Goal: Transaction & Acquisition: Book appointment/travel/reservation

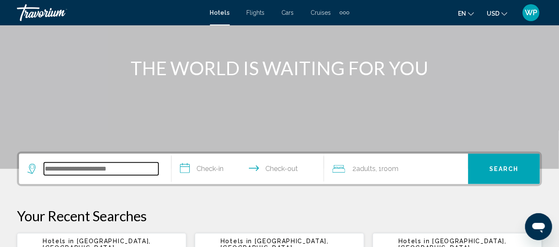
click at [139, 169] on input "Search widget" at bounding box center [101, 169] width 114 height 13
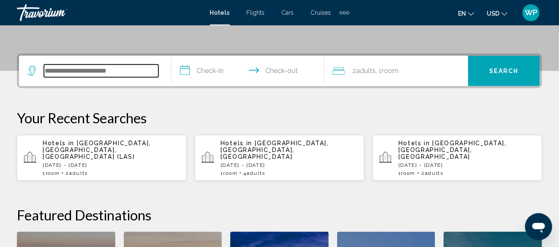
scroll to position [209, 0]
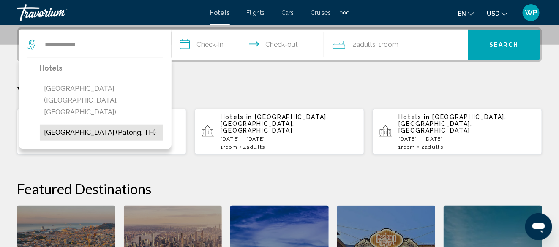
click at [124, 125] on button "[GEOGRAPHIC_DATA] (Patong, TH)" at bounding box center [101, 133] width 123 height 16
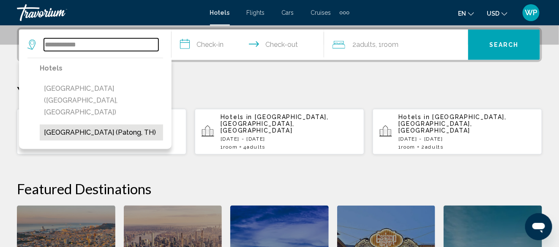
type input "**********"
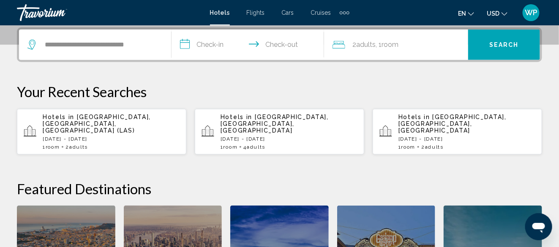
click at [211, 47] on input "**********" at bounding box center [249, 46] width 156 height 33
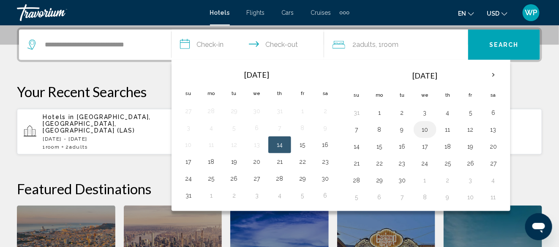
click at [419, 131] on button "10" at bounding box center [425, 130] width 14 height 12
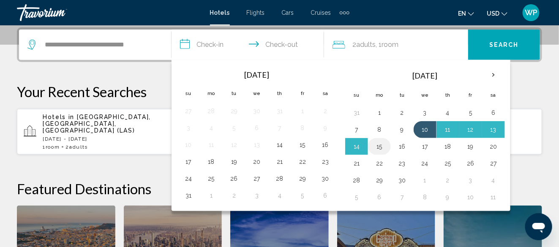
click at [375, 148] on button "15" at bounding box center [380, 147] width 14 height 12
type input "**********"
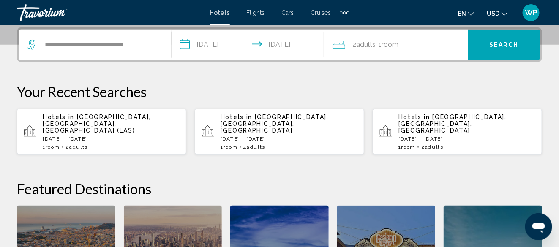
click at [497, 42] on span "Search" at bounding box center [504, 45] width 30 height 7
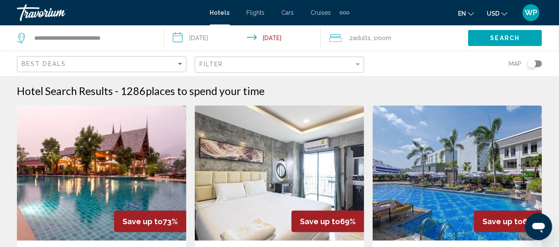
click at [108, 140] on img "Main content" at bounding box center [101, 173] width 169 height 135
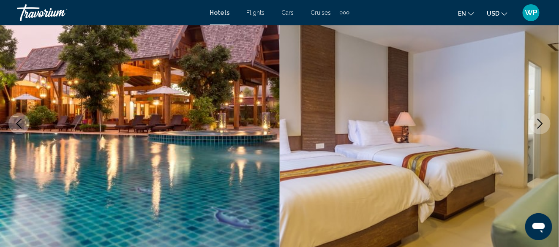
scroll to position [271, 0]
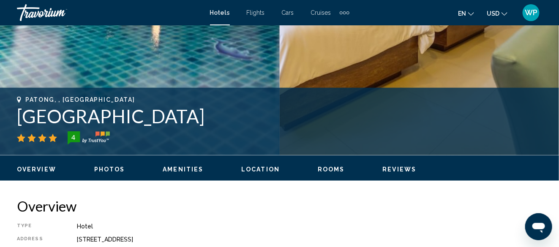
click at [329, 170] on span "Rooms" at bounding box center [331, 169] width 27 height 7
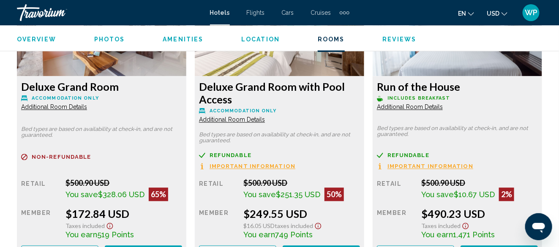
scroll to position [1681, 0]
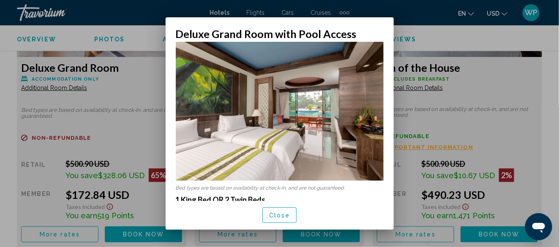
scroll to position [0, 0]
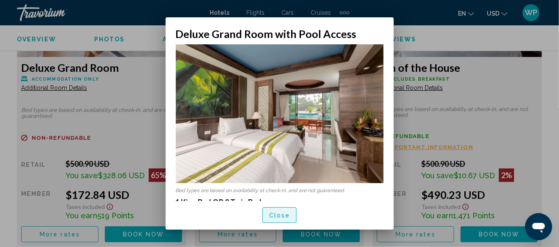
click at [278, 213] on span "Close" at bounding box center [279, 215] width 21 height 7
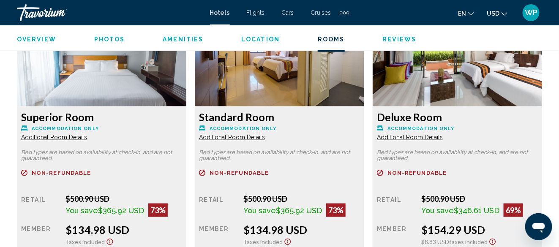
scroll to position [1344, 0]
click at [87, 137] on span "Additional Room Details" at bounding box center [54, 136] width 66 height 7
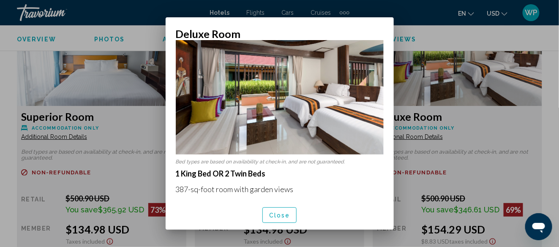
scroll to position [42, 0]
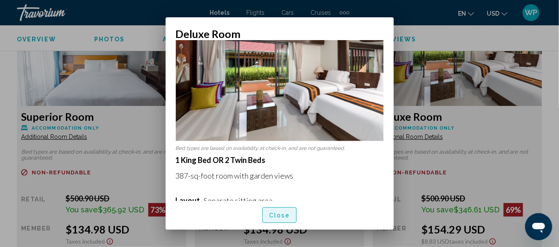
click at [276, 215] on span "Close" at bounding box center [279, 215] width 21 height 7
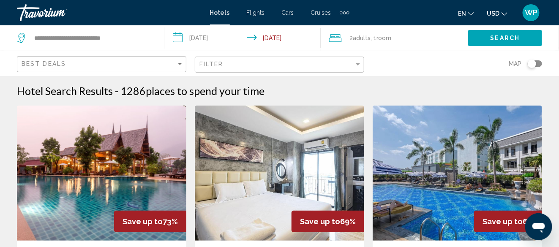
click at [212, 39] on input "**********" at bounding box center [243, 39] width 159 height 28
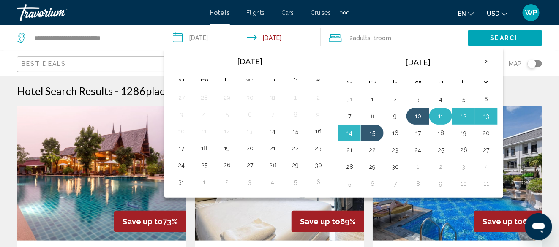
click at [441, 117] on button "11" at bounding box center [441, 116] width 14 height 12
click at [371, 135] on button "15" at bounding box center [372, 133] width 14 height 12
type input "**********"
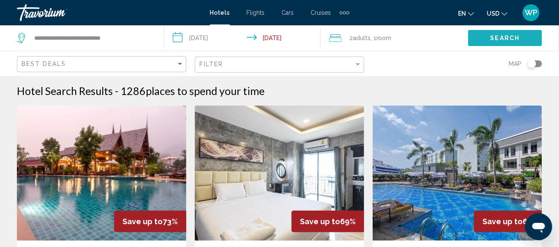
click at [500, 38] on span "Search" at bounding box center [505, 38] width 30 height 7
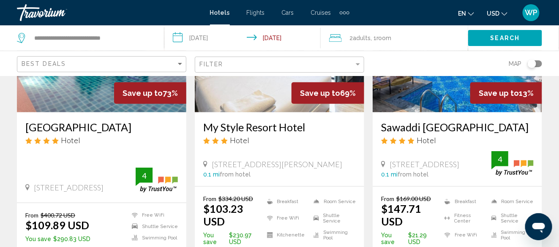
scroll to position [127, 0]
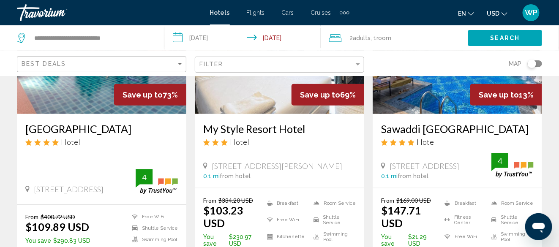
click at [93, 111] on img "Main content" at bounding box center [101, 46] width 169 height 135
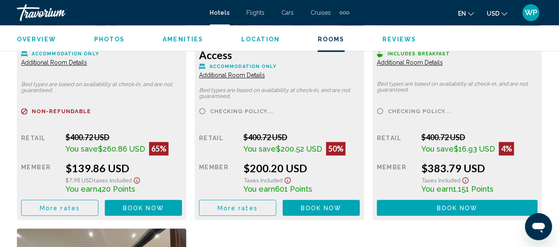
scroll to position [1707, 0]
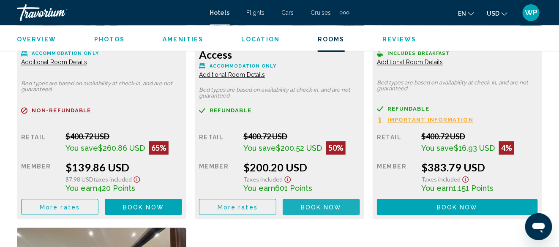
click at [330, 206] on span "Book now" at bounding box center [321, 207] width 41 height 7
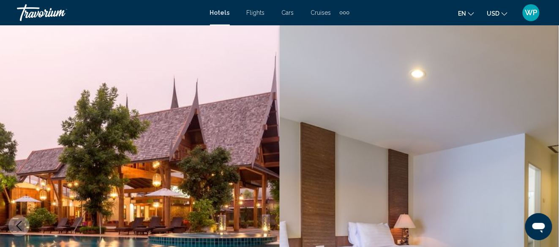
scroll to position [102, 0]
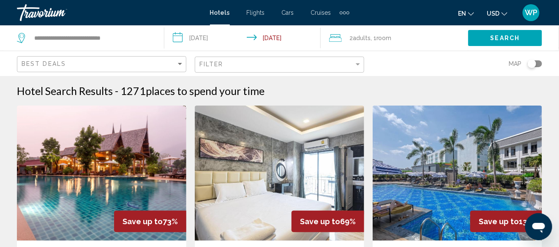
click at [214, 38] on input "**********" at bounding box center [243, 39] width 159 height 28
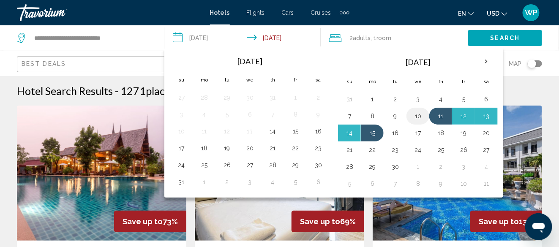
click at [413, 114] on button "10" at bounding box center [418, 116] width 14 height 12
click at [378, 133] on td "15" at bounding box center [372, 133] width 23 height 17
drag, startPoint x: 369, startPoint y: 132, endPoint x: 368, endPoint y: 136, distance: 4.3
click at [370, 133] on button "15" at bounding box center [372, 133] width 14 height 12
type input "**********"
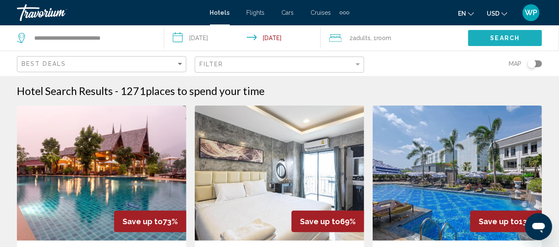
click at [510, 36] on span "Search" at bounding box center [505, 38] width 30 height 7
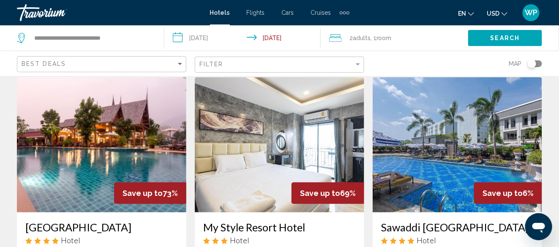
scroll to position [42, 0]
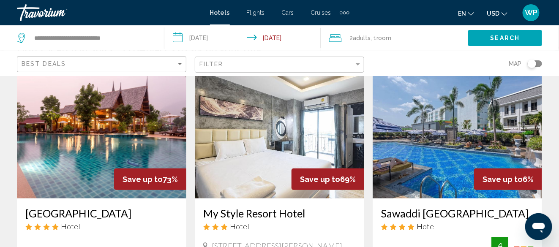
click at [120, 138] on img "Main content" at bounding box center [101, 130] width 169 height 135
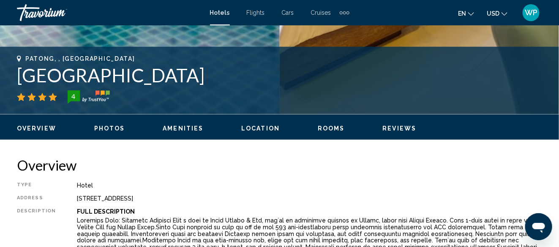
scroll to position [356, 0]
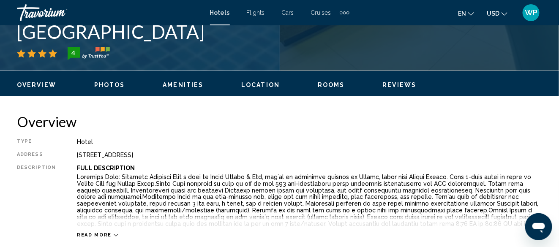
click at [330, 84] on span "Rooms" at bounding box center [331, 85] width 27 height 7
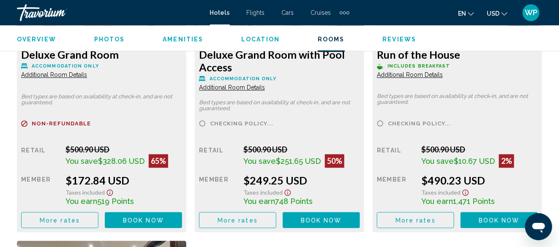
scroll to position [1681, 0]
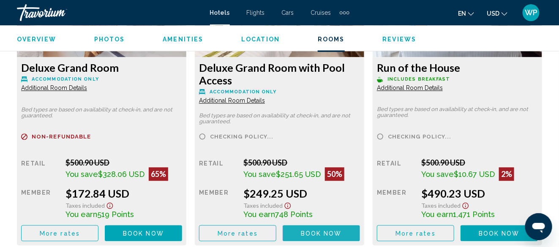
click at [318, 231] on span "Book now" at bounding box center [321, 233] width 41 height 7
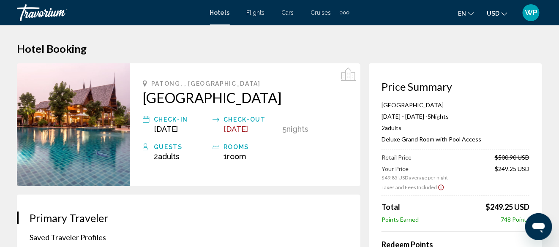
scroll to position [102, 0]
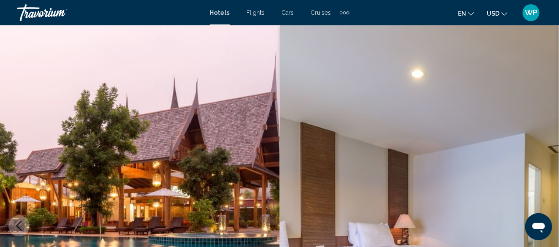
scroll to position [102, 0]
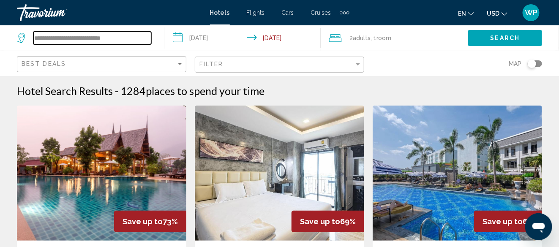
click at [142, 39] on input "**********" at bounding box center [92, 38] width 118 height 13
drag, startPoint x: 139, startPoint y: 38, endPoint x: 129, endPoint y: 35, distance: 10.4
click at [131, 36] on input "**********" at bounding box center [92, 38] width 118 height 13
drag, startPoint x: 127, startPoint y: 35, endPoint x: 27, endPoint y: 46, distance: 100.3
click at [27, 46] on div "**********" at bounding box center [86, 37] width 139 height 25
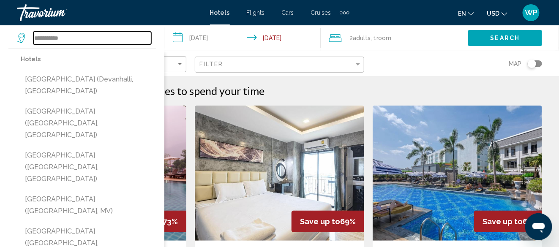
click at [33, 37] on input "**********" at bounding box center [92, 38] width 118 height 13
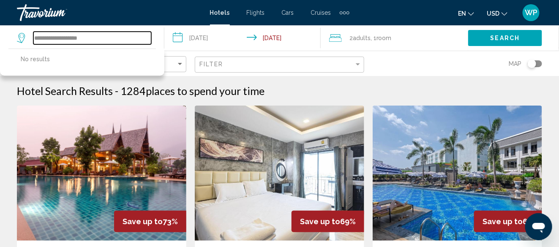
drag, startPoint x: 61, startPoint y: 38, endPoint x: 27, endPoint y: 34, distance: 34.4
click at [15, 34] on app-destination-search "**********" at bounding box center [82, 37] width 164 height 25
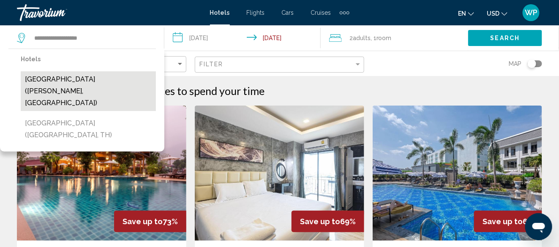
click at [101, 87] on button "[GEOGRAPHIC_DATA] ([PERSON_NAME], [GEOGRAPHIC_DATA])" at bounding box center [88, 91] width 135 height 40
type input "**********"
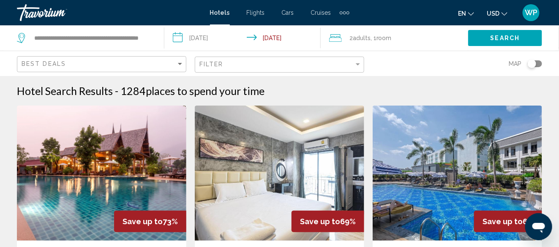
drag, startPoint x: 200, startPoint y: 33, endPoint x: 194, endPoint y: 38, distance: 7.9
click at [200, 33] on input "**********" at bounding box center [243, 39] width 159 height 28
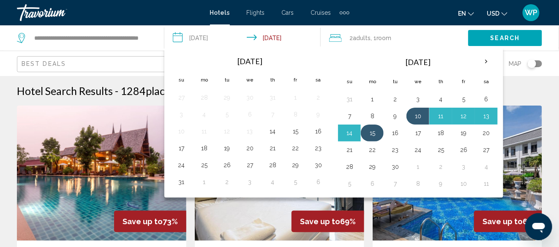
click at [372, 131] on button "15" at bounding box center [372, 133] width 14 height 12
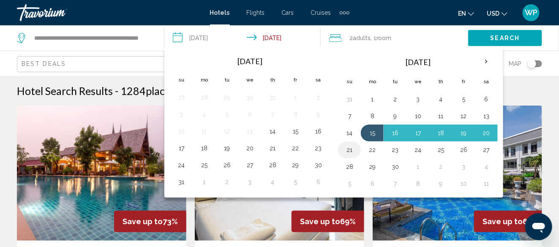
click at [346, 150] on button "21" at bounding box center [350, 150] width 14 height 12
type input "**********"
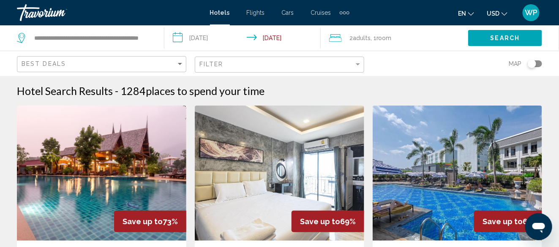
click at [504, 40] on span "Search" at bounding box center [505, 38] width 30 height 7
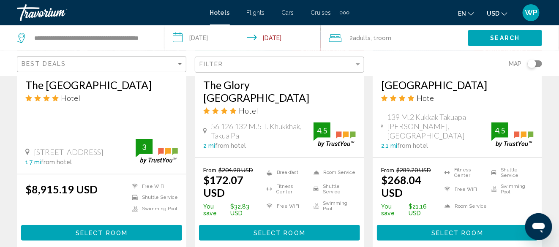
scroll to position [1225, 0]
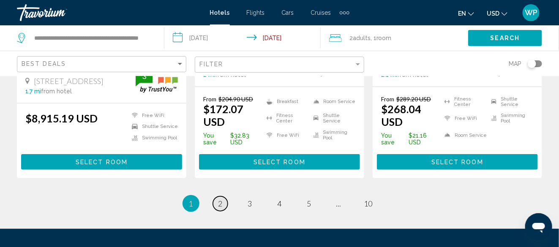
click at [225, 196] on link "page 2" at bounding box center [220, 203] width 15 height 15
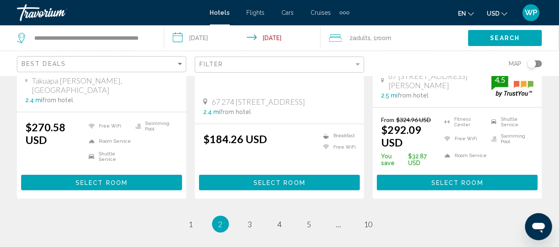
scroll to position [1225, 0]
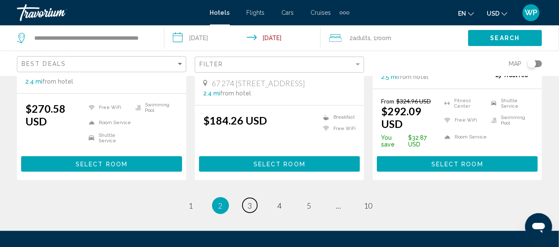
drag, startPoint x: 247, startPoint y: 189, endPoint x: 258, endPoint y: 189, distance: 11.8
click at [248, 198] on link "page 3" at bounding box center [249, 205] width 15 height 15
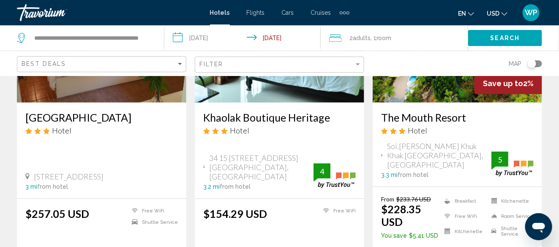
scroll to position [1225, 0]
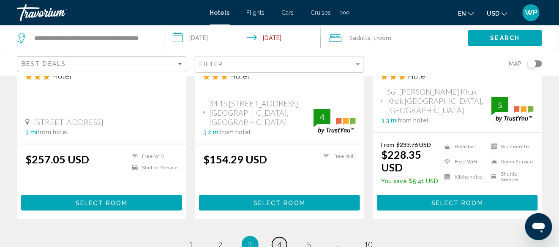
click at [280, 240] on span "4" at bounding box center [279, 244] width 4 height 9
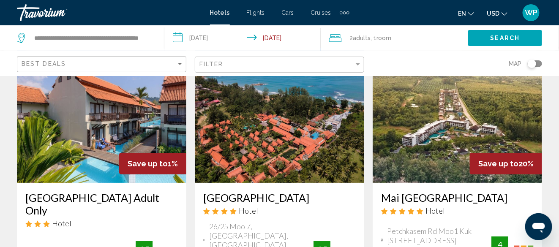
scroll to position [971, 0]
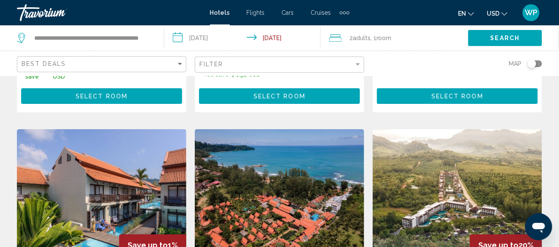
click at [286, 182] on img "Main content" at bounding box center [279, 196] width 169 height 135
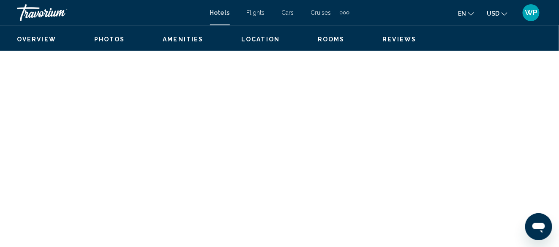
scroll to position [102, 0]
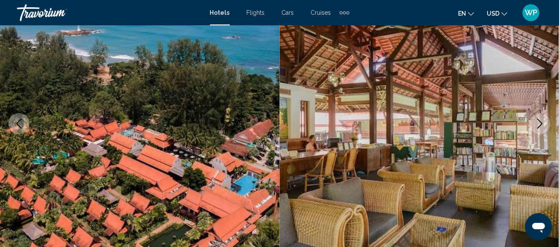
click at [541, 125] on icon "Next image" at bounding box center [540, 124] width 10 height 10
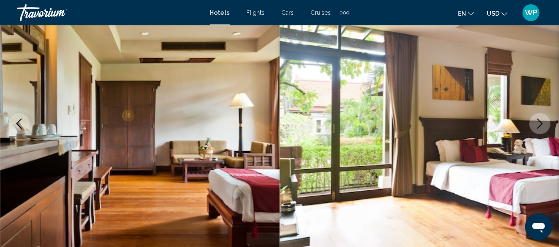
click at [541, 125] on icon "Next image" at bounding box center [540, 124] width 10 height 10
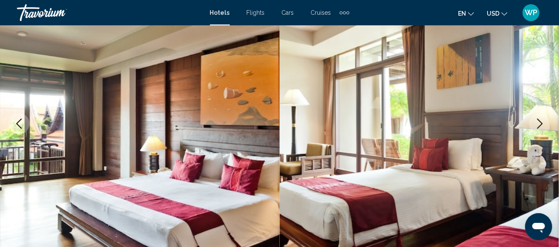
click at [541, 125] on icon "Next image" at bounding box center [540, 124] width 10 height 10
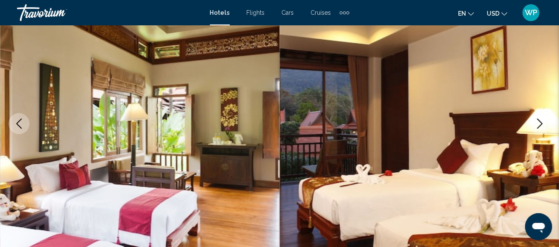
click at [541, 125] on icon "Next image" at bounding box center [540, 124] width 10 height 10
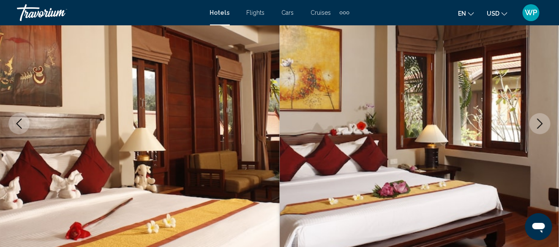
click at [541, 125] on icon "Next image" at bounding box center [540, 124] width 10 height 10
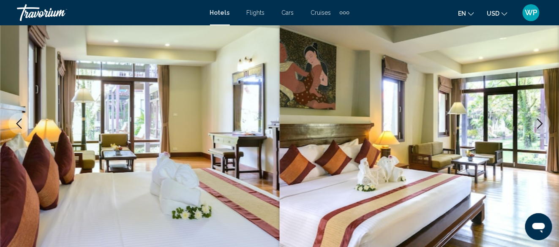
click at [541, 125] on icon "Next image" at bounding box center [540, 124] width 10 height 10
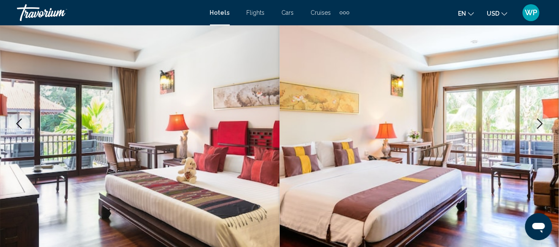
click at [541, 125] on icon "Next image" at bounding box center [540, 124] width 10 height 10
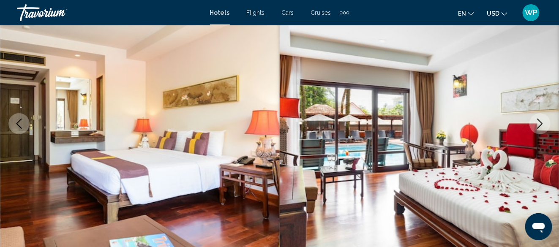
click at [539, 125] on icon "Next image" at bounding box center [540, 124] width 10 height 10
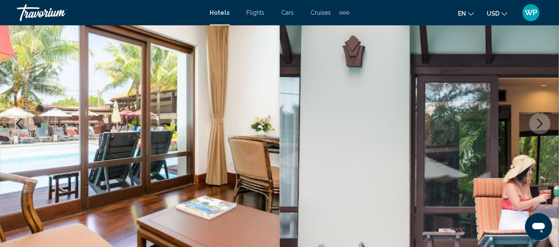
click at [539, 125] on icon "Next image" at bounding box center [540, 124] width 10 height 10
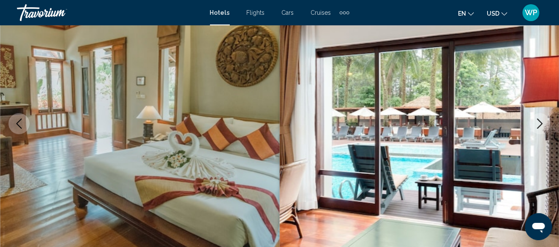
click at [539, 125] on icon "Next image" at bounding box center [540, 124] width 10 height 10
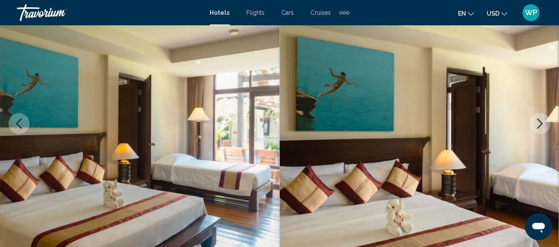
click at [539, 125] on icon "Next image" at bounding box center [540, 124] width 10 height 10
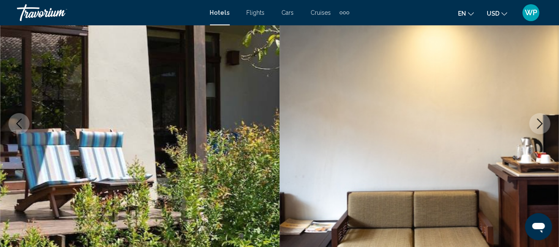
click at [539, 125] on icon "Next image" at bounding box center [540, 124] width 10 height 10
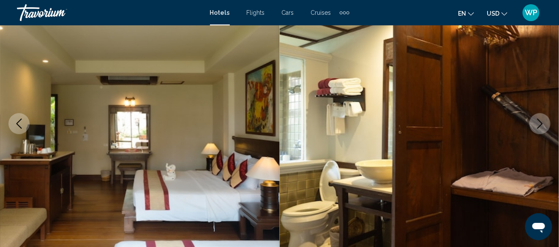
click at [539, 125] on icon "Next image" at bounding box center [540, 124] width 10 height 10
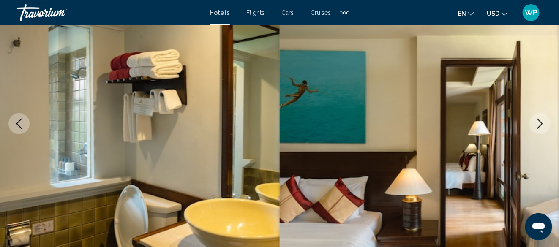
click at [539, 125] on icon "Next image" at bounding box center [540, 124] width 10 height 10
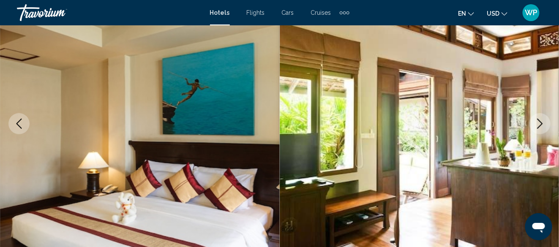
click at [539, 125] on icon "Next image" at bounding box center [540, 124] width 10 height 10
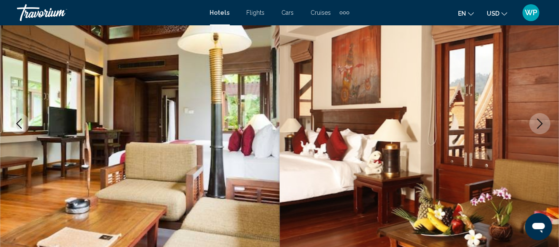
click at [539, 125] on icon "Next image" at bounding box center [540, 124] width 10 height 10
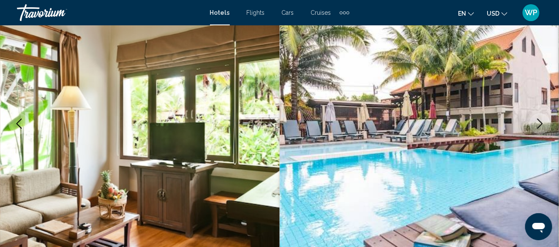
click at [539, 125] on icon "Next image" at bounding box center [540, 124] width 10 height 10
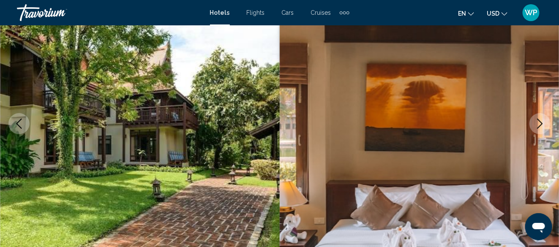
click at [539, 125] on icon "Next image" at bounding box center [540, 124] width 10 height 10
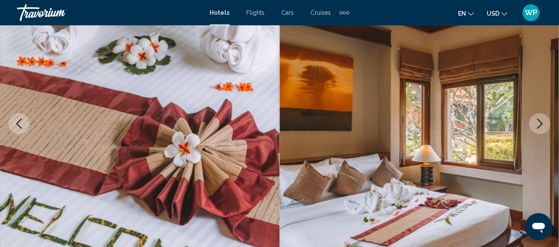
click at [539, 125] on icon "Next image" at bounding box center [540, 124] width 10 height 10
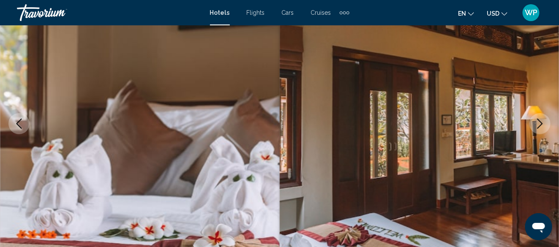
click at [539, 125] on icon "Next image" at bounding box center [540, 124] width 10 height 10
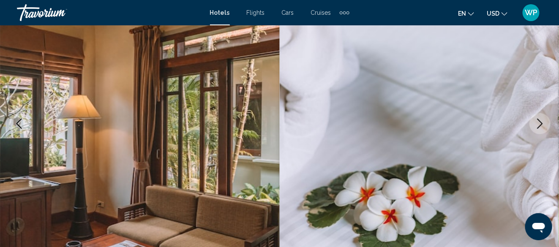
click at [539, 125] on icon "Next image" at bounding box center [540, 124] width 10 height 10
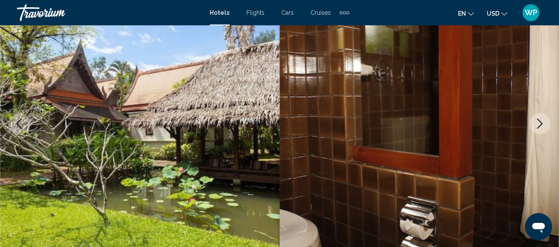
click at [539, 125] on icon "Next image" at bounding box center [540, 124] width 10 height 10
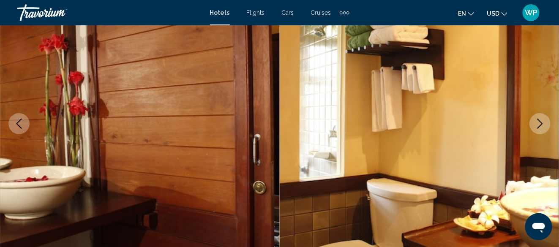
click at [539, 125] on icon "Next image" at bounding box center [540, 124] width 10 height 10
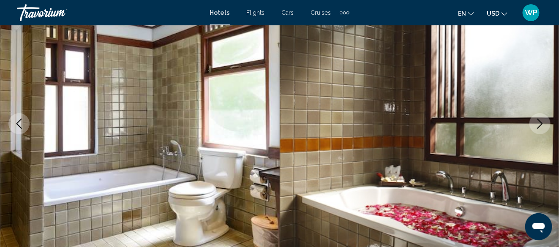
click at [539, 125] on icon "Next image" at bounding box center [540, 124] width 10 height 10
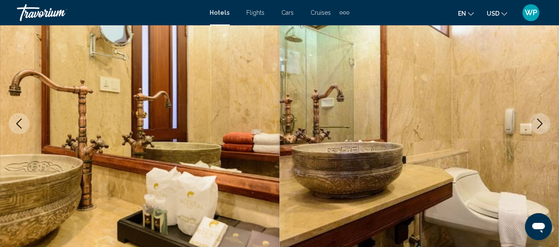
click at [539, 125] on icon "Next image" at bounding box center [540, 124] width 10 height 10
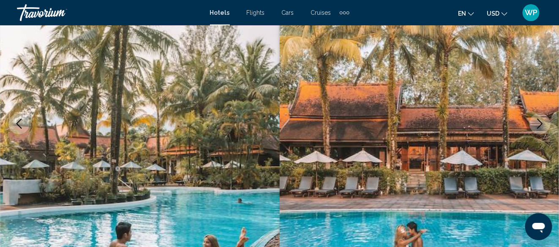
click at [539, 125] on icon "Next image" at bounding box center [540, 124] width 10 height 10
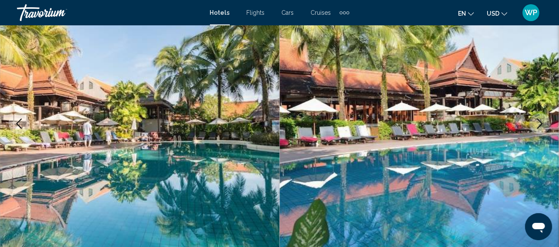
click at [539, 125] on icon "Next image" at bounding box center [540, 124] width 10 height 10
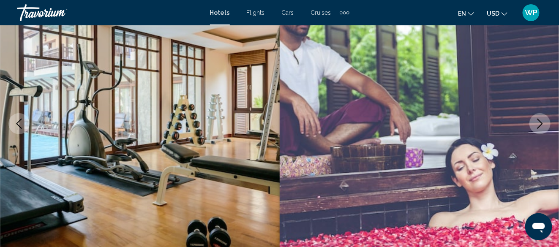
click at [539, 125] on icon "Next image" at bounding box center [540, 124] width 10 height 10
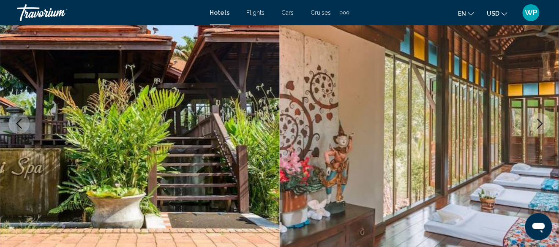
click at [539, 125] on icon "Next image" at bounding box center [540, 124] width 10 height 10
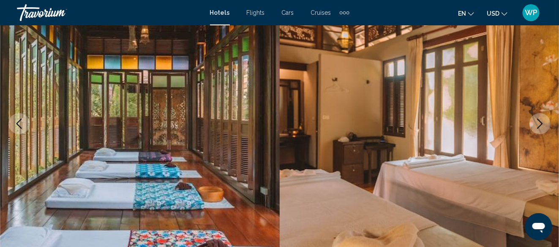
click at [539, 125] on icon "Next image" at bounding box center [540, 124] width 10 height 10
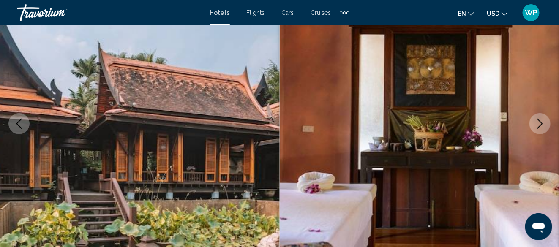
click at [539, 125] on icon "Next image" at bounding box center [540, 124] width 10 height 10
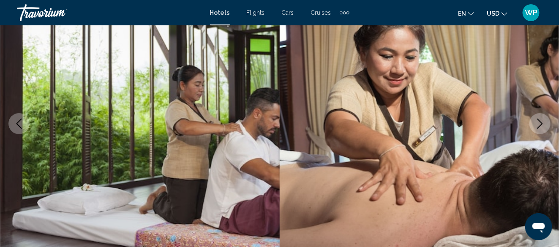
click at [539, 125] on icon "Next image" at bounding box center [540, 124] width 10 height 10
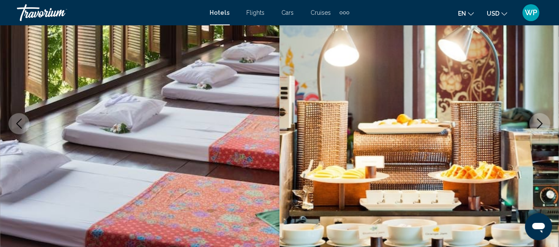
click at [539, 125] on icon "Next image" at bounding box center [540, 124] width 10 height 10
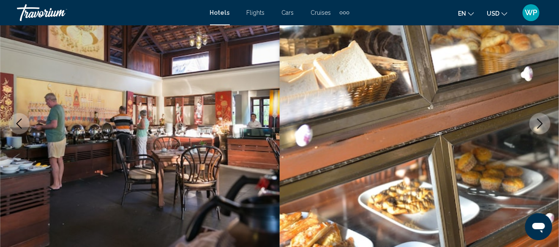
click at [544, 124] on icon "Next image" at bounding box center [540, 124] width 10 height 10
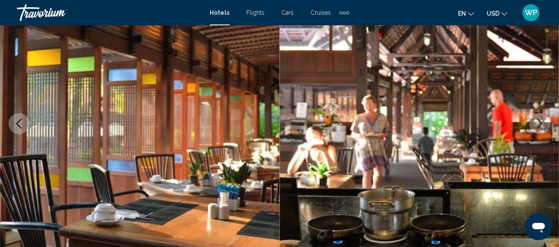
click at [544, 124] on icon "Next image" at bounding box center [540, 124] width 10 height 10
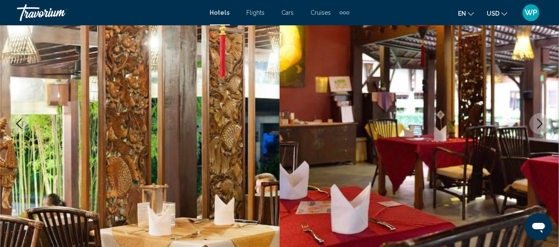
click at [544, 124] on icon "Next image" at bounding box center [540, 124] width 10 height 10
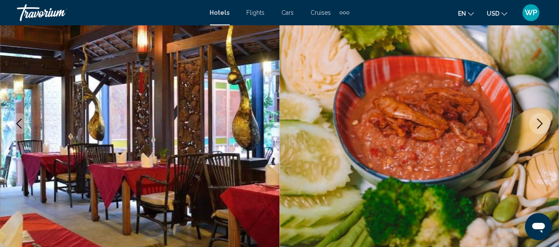
click at [543, 125] on icon "Next image" at bounding box center [540, 124] width 10 height 10
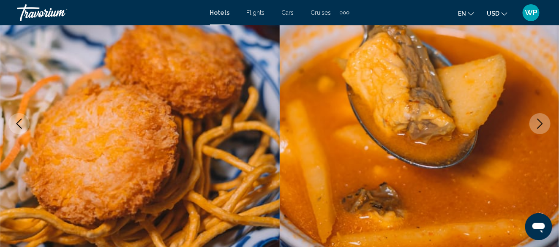
click at [543, 125] on icon "Next image" at bounding box center [540, 124] width 10 height 10
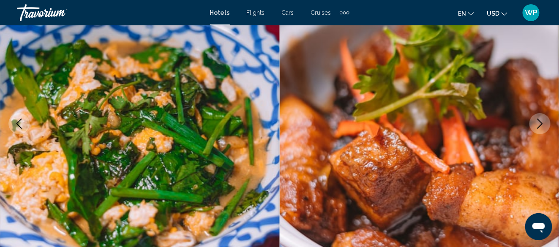
click at [543, 125] on icon "Next image" at bounding box center [540, 124] width 10 height 10
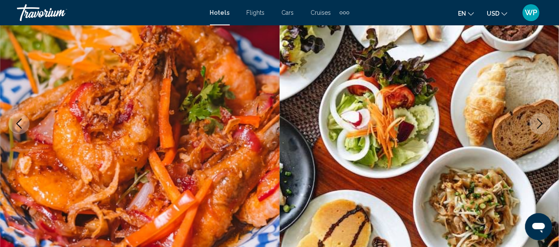
click at [543, 125] on icon "Next image" at bounding box center [540, 124] width 10 height 10
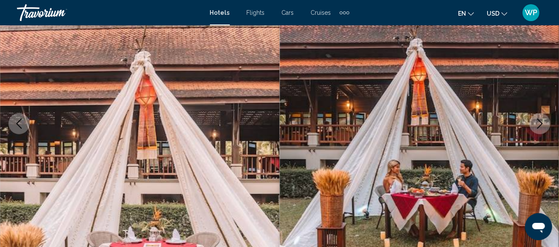
click at [543, 125] on icon "Next image" at bounding box center [540, 124] width 10 height 10
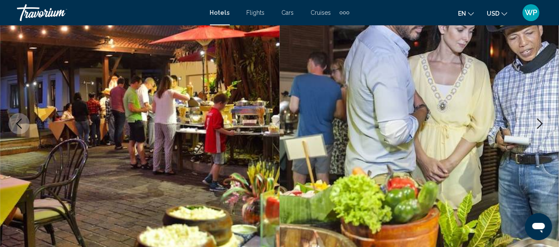
click at [541, 122] on icon "Next image" at bounding box center [540, 124] width 10 height 10
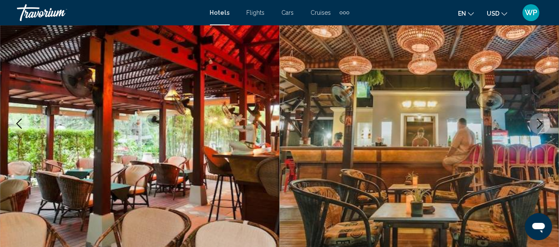
click at [541, 122] on icon "Next image" at bounding box center [540, 124] width 10 height 10
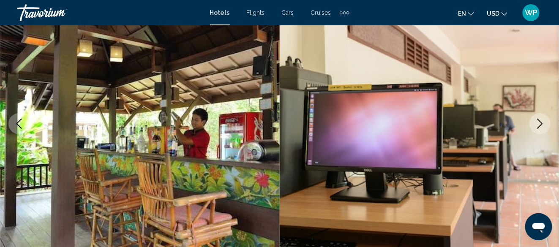
click at [541, 122] on icon "Next image" at bounding box center [540, 124] width 10 height 10
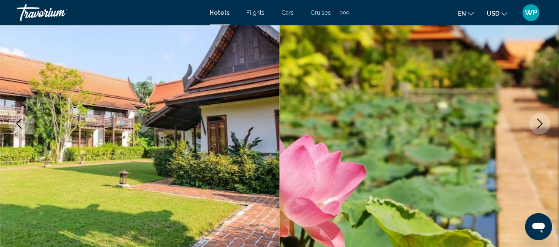
click at [541, 122] on icon "Next image" at bounding box center [540, 124] width 10 height 10
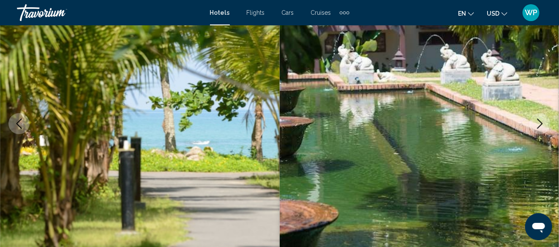
click at [541, 122] on icon "Next image" at bounding box center [540, 124] width 10 height 10
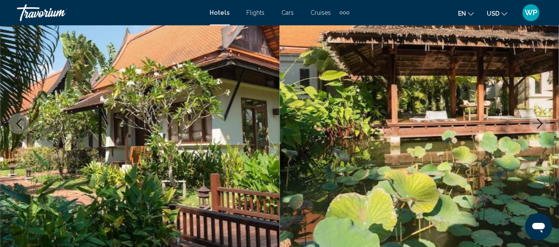
click at [541, 122] on icon "Next image" at bounding box center [540, 124] width 10 height 10
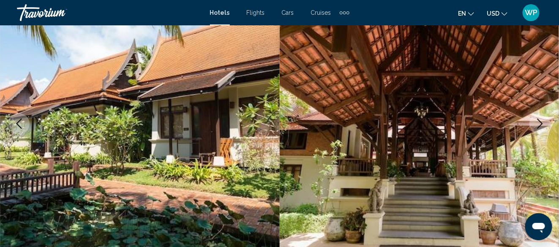
click at [541, 122] on icon "Next image" at bounding box center [540, 124] width 10 height 10
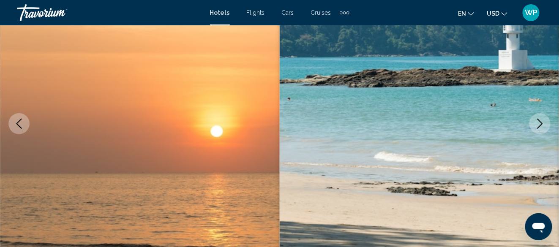
click at [541, 122] on icon "Next image" at bounding box center [540, 124] width 10 height 10
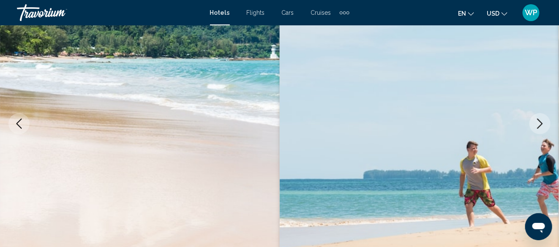
drag, startPoint x: 535, startPoint y: 128, endPoint x: 531, endPoint y: 131, distance: 4.8
click at [535, 128] on icon "Next image" at bounding box center [540, 124] width 10 height 10
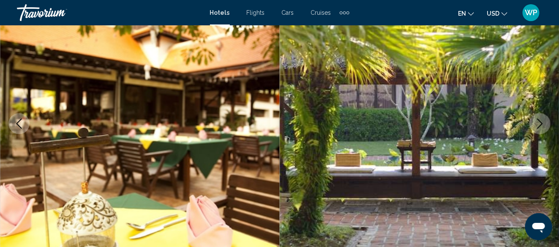
click at [543, 123] on icon "Next image" at bounding box center [540, 124] width 10 height 10
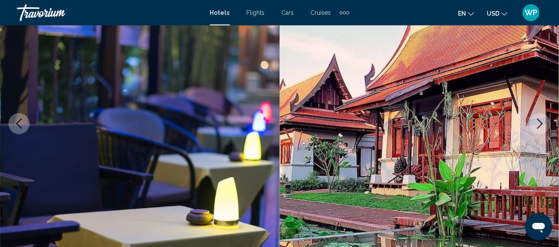
click at [543, 123] on icon "Next image" at bounding box center [540, 124] width 10 height 10
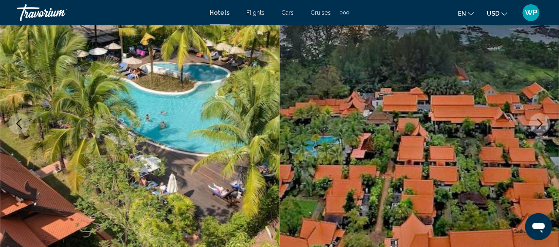
click at [543, 123] on icon "Next image" at bounding box center [540, 124] width 10 height 10
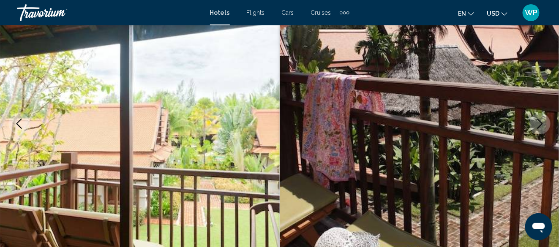
click at [543, 123] on icon "Next image" at bounding box center [540, 124] width 10 height 10
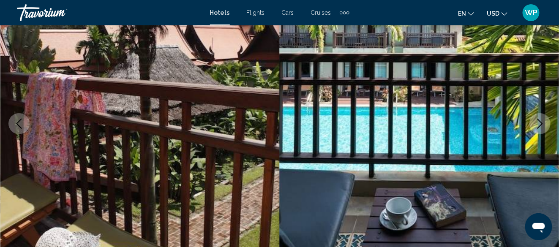
click at [543, 123] on icon "Next image" at bounding box center [540, 124] width 10 height 10
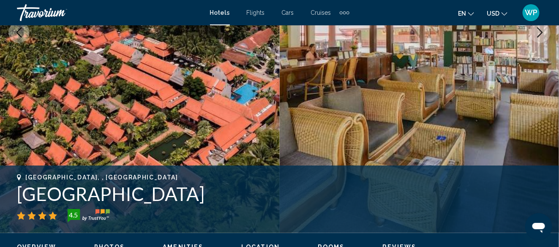
scroll to position [271, 0]
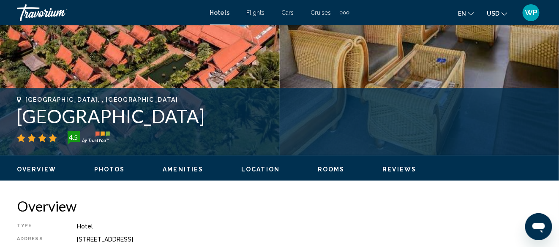
click at [333, 167] on span "Rooms" at bounding box center [331, 169] width 27 height 7
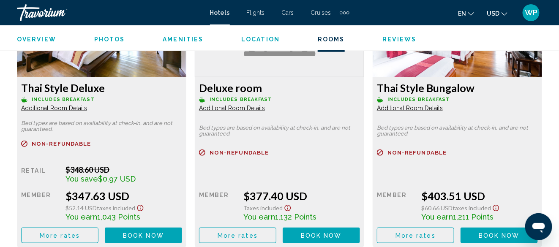
scroll to position [1346, 0]
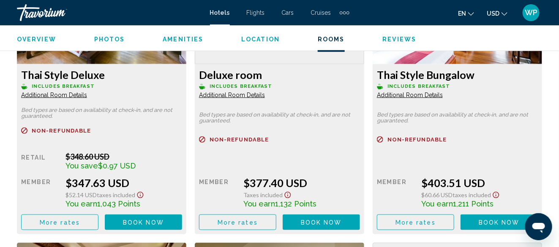
click at [87, 96] on span "Additional Room Details" at bounding box center [54, 95] width 66 height 7
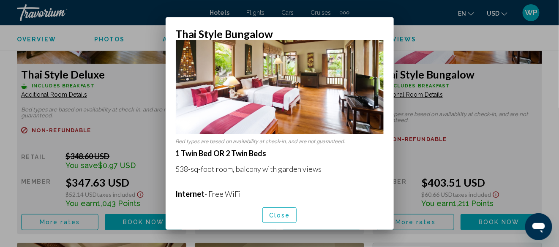
scroll to position [169, 0]
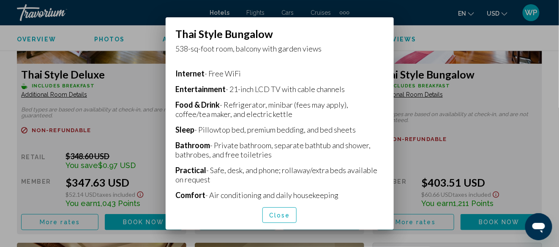
click at [288, 215] on span "Close" at bounding box center [279, 215] width 21 height 7
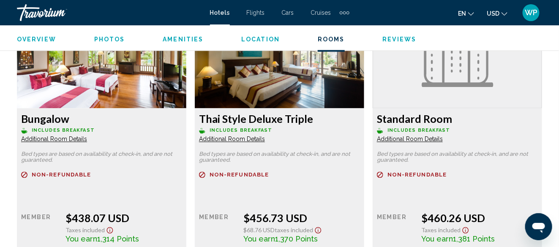
scroll to position [1600, 0]
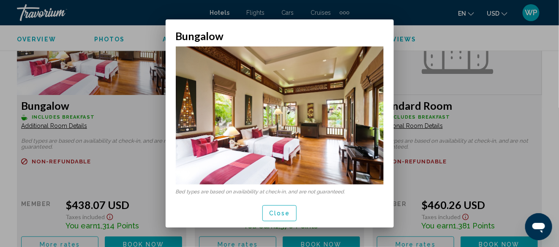
scroll to position [0, 0]
click at [278, 215] on span "Close" at bounding box center [279, 213] width 21 height 7
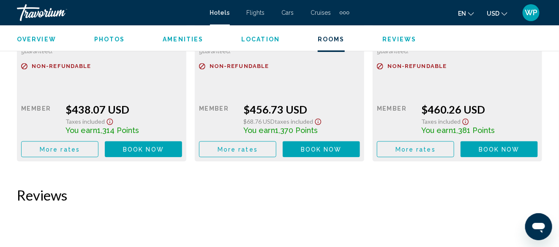
scroll to position [1769, 0]
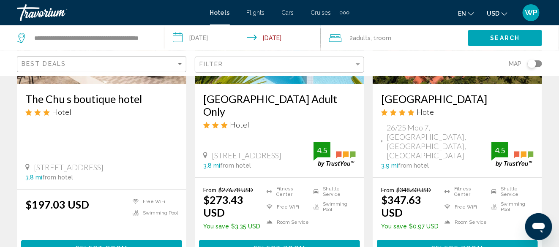
scroll to position [1183, 0]
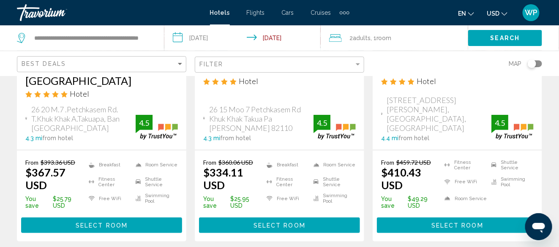
scroll to position [1225, 0]
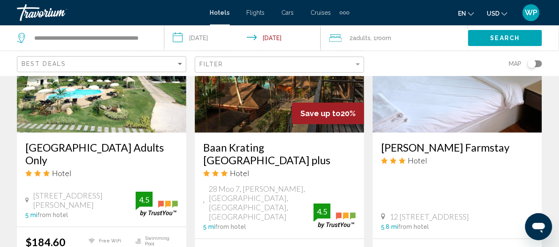
scroll to position [1225, 0]
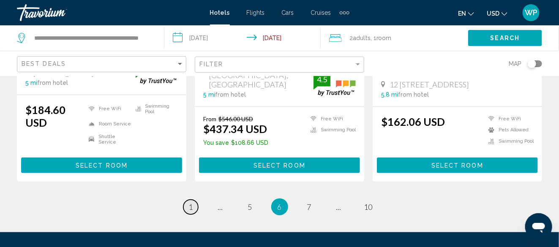
click at [191, 202] on span "1" at bounding box center [191, 206] width 4 height 9
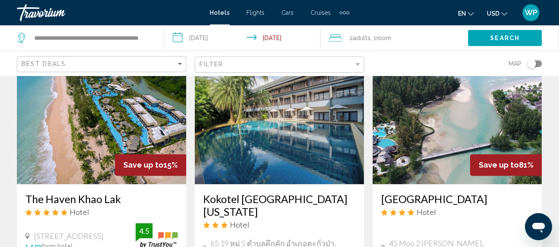
scroll to position [296, 0]
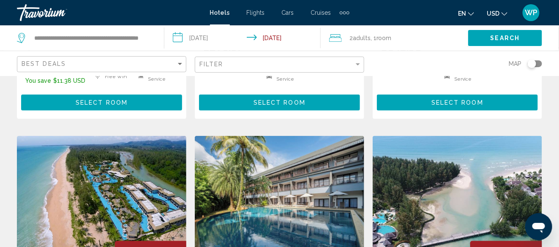
click at [155, 37] on div "**********" at bounding box center [86, 37] width 139 height 25
click at [516, 37] on span "Search" at bounding box center [505, 38] width 30 height 7
click at [505, 35] on span "Search" at bounding box center [505, 38] width 30 height 7
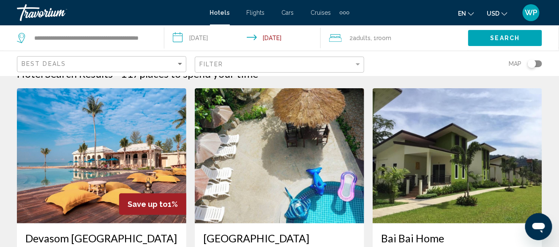
scroll to position [0, 0]
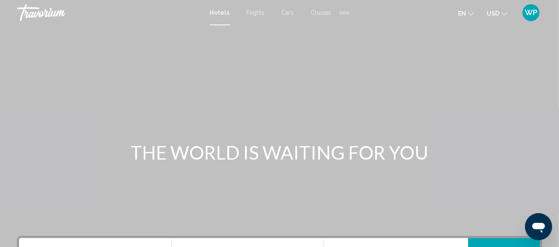
click at [343, 11] on div "Extra navigation items" at bounding box center [344, 12] width 3 height 3
click at [335, 27] on span "Activities" at bounding box center [331, 28] width 24 height 7
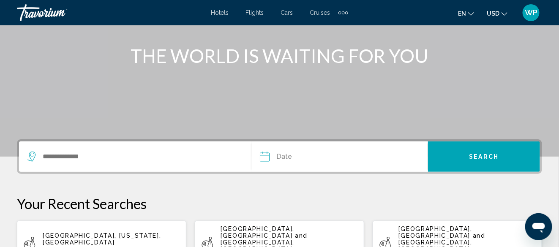
scroll to position [127, 0]
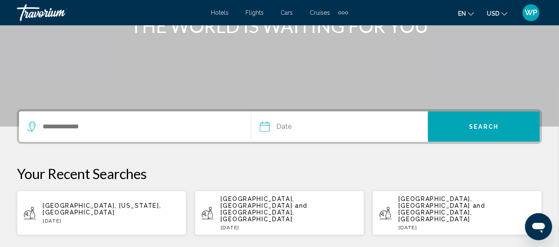
click at [123, 120] on div "Search widget" at bounding box center [138, 127] width 223 height 30
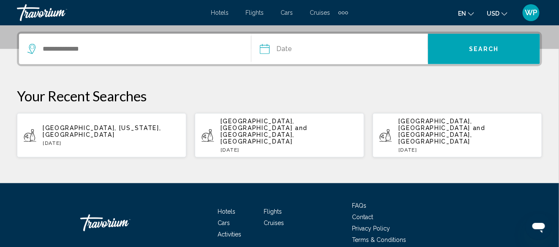
scroll to position [209, 0]
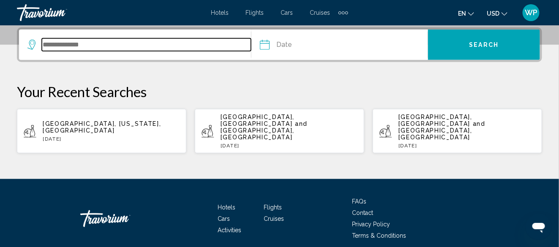
click at [110, 46] on input "Search widget" at bounding box center [146, 44] width 209 height 13
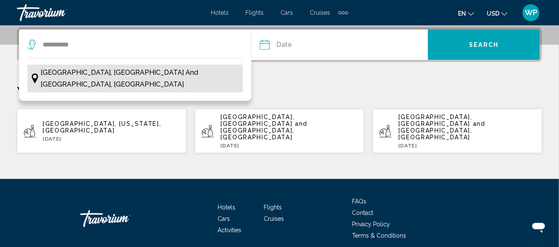
click at [133, 71] on span "Khao Lak, Southern Thailand and Andaman Coast, Thailand" at bounding box center [140, 79] width 198 height 24
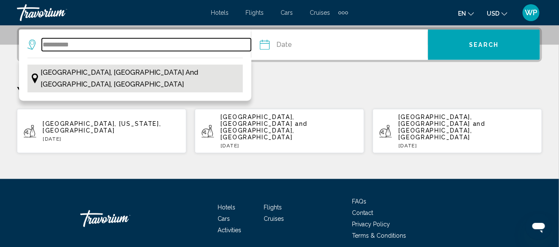
type input "**********"
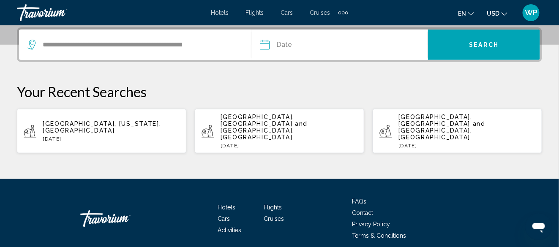
click at [286, 44] on input "Date" at bounding box center [301, 46] width 87 height 33
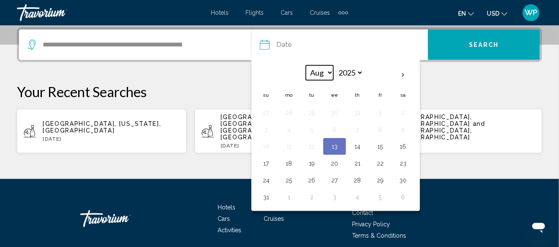
click at [329, 73] on select "*** *** *** *** *** *** *** *** *** *** *** ***" at bounding box center [319, 72] width 27 height 15
select select "*"
click at [306, 65] on select "*** *** *** *** *** *** *** *** *** *** *** ***" at bounding box center [319, 72] width 27 height 15
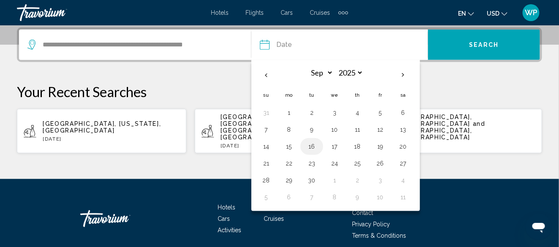
click at [310, 147] on button "16" at bounding box center [312, 147] width 14 height 12
type input "**********"
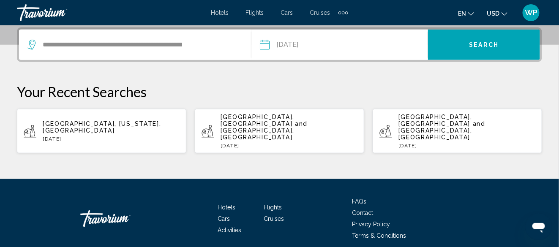
click at [342, 11] on div "Extra navigation items" at bounding box center [343, 12] width 3 height 3
click at [332, 28] on span "Activities" at bounding box center [327, 28] width 28 height 7
click at [481, 46] on span "Search" at bounding box center [484, 45] width 30 height 7
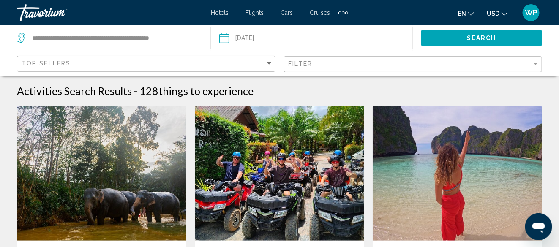
scroll to position [42, 0]
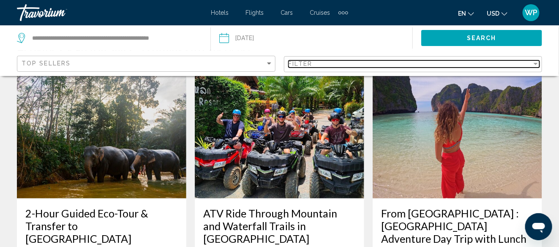
click at [327, 60] on div "Filter" at bounding box center [413, 65] width 251 height 16
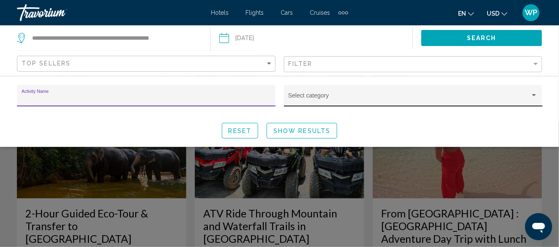
click at [324, 93] on div "Select category" at bounding box center [413, 98] width 250 height 17
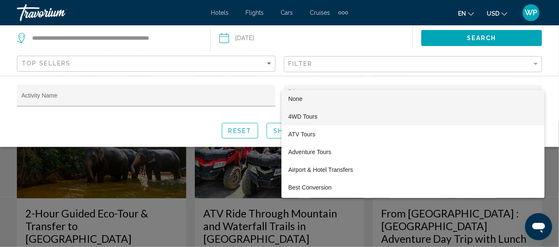
click at [299, 117] on span "4WD Tours" at bounding box center [413, 117] width 250 height 18
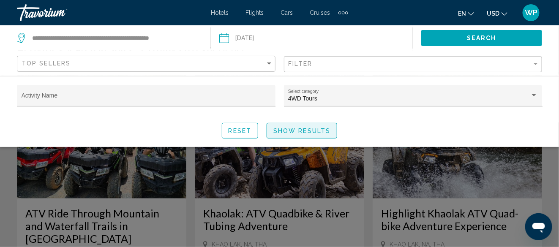
click at [301, 130] on span "Show Results" at bounding box center [301, 131] width 57 height 7
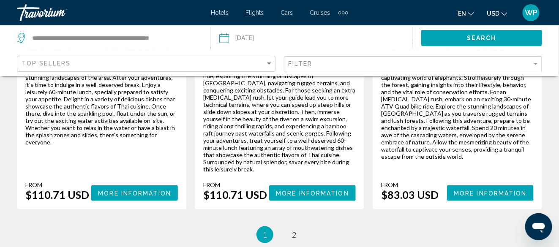
scroll to position [1394, 0]
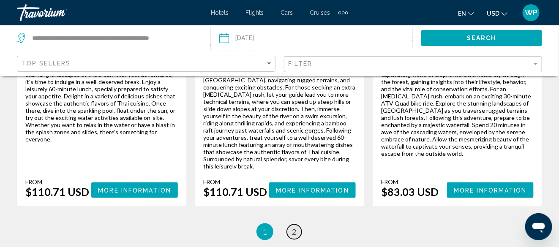
click at [295, 227] on span "2" at bounding box center [294, 231] width 4 height 9
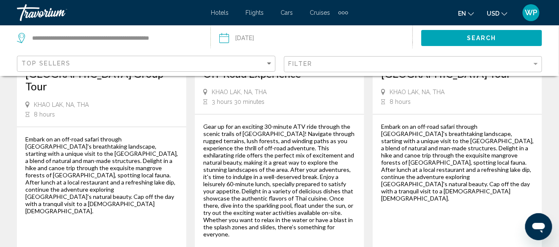
scroll to position [1056, 0]
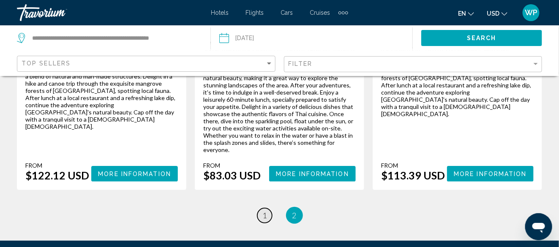
click at [265, 211] on span "1" at bounding box center [265, 215] width 4 height 9
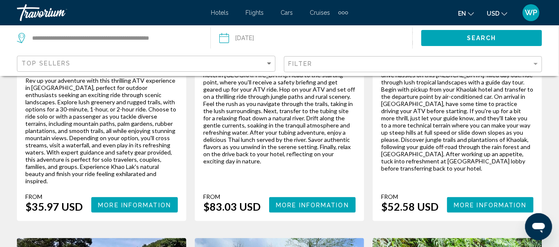
scroll to position [253, 0]
click at [150, 202] on span "More Information" at bounding box center [134, 205] width 73 height 7
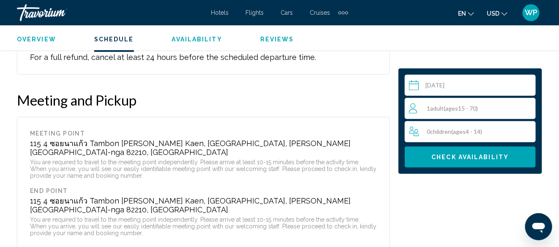
scroll to position [1285, 0]
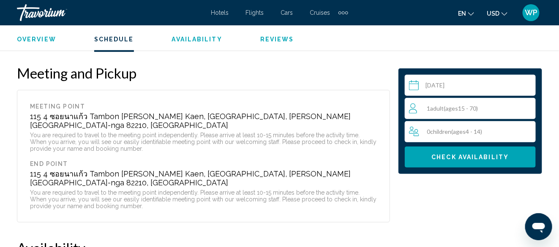
click at [486, 108] on div "1 Adult Adults ( ages 15 - 70)" at bounding box center [472, 108] width 126 height 10
click at [523, 107] on div "1 Adult Adults ( ages 15 - 70) min : 1, max : 15" at bounding box center [472, 109] width 126 height 14
click at [527, 109] on icon "Increment adults" at bounding box center [527, 108] width 8 height 8
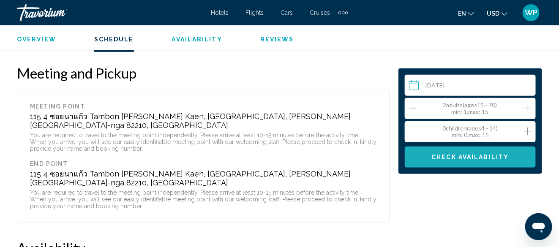
click at [475, 154] on span "Check Availability" at bounding box center [470, 157] width 77 height 7
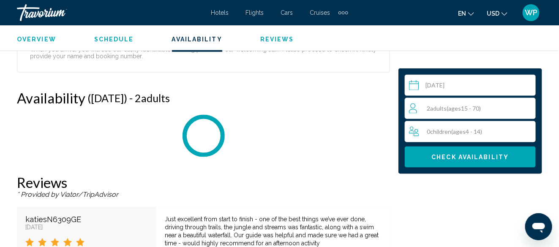
scroll to position [1446, 0]
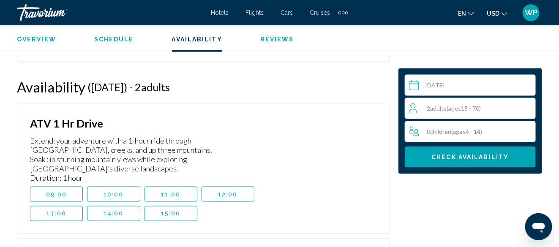
click at [234, 191] on span "12:00" at bounding box center [228, 194] width 20 height 7
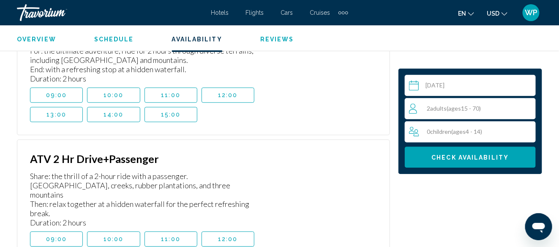
scroll to position [1826, 0]
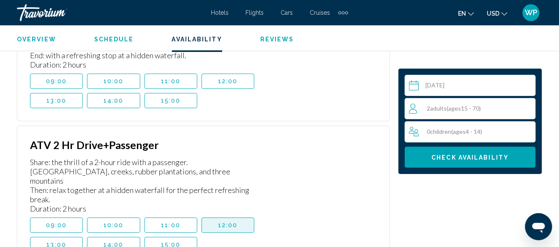
click at [229, 222] on span "12:00" at bounding box center [228, 225] width 20 height 7
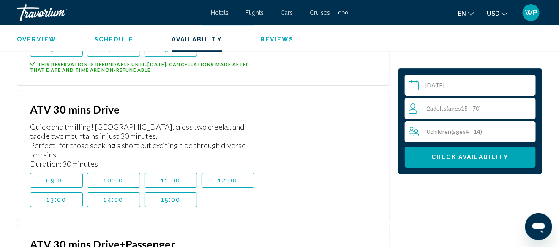
scroll to position [2037, 0]
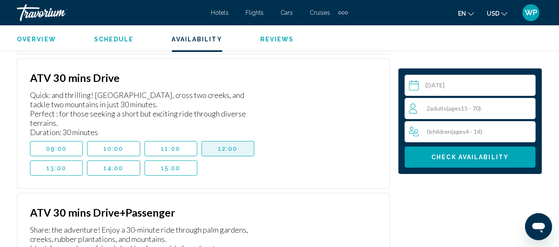
click at [229, 145] on span "12:00" at bounding box center [228, 148] width 20 height 7
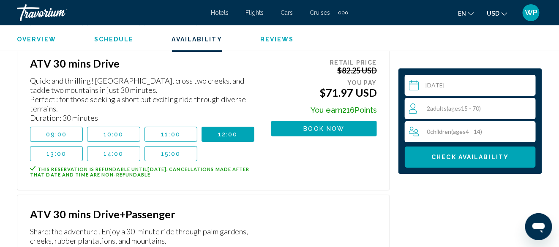
scroll to position [2079, 0]
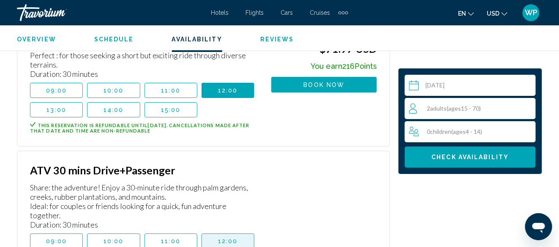
click at [228, 238] on span "12:00" at bounding box center [228, 241] width 20 height 7
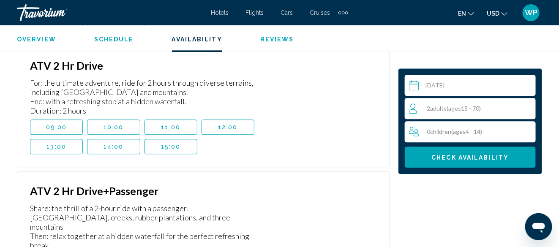
scroll to position [1699, 0]
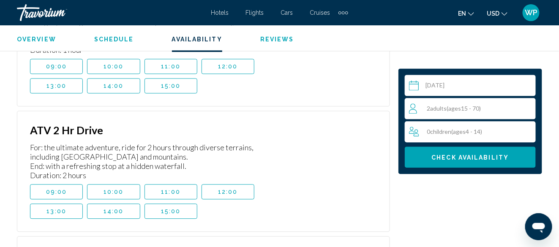
click at [239, 184] on button "12:00" at bounding box center [227, 191] width 53 height 15
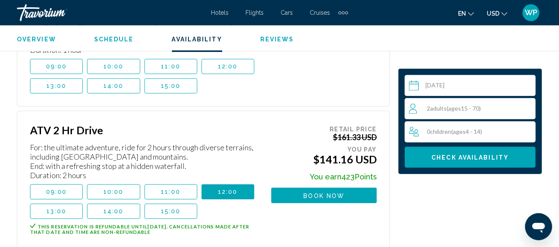
click at [317, 192] on span "Book now" at bounding box center [324, 195] width 41 height 7
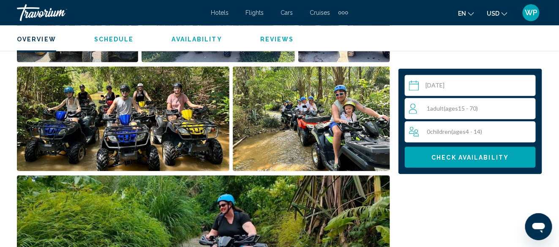
scroll to position [652, 0]
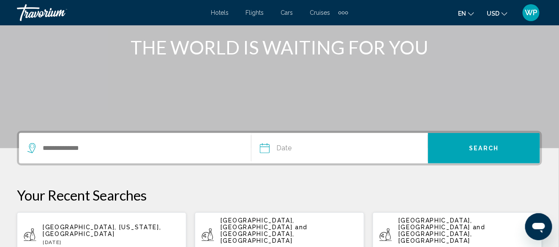
scroll to position [127, 0]
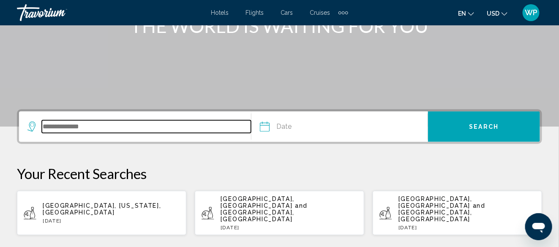
click at [125, 125] on input "Search widget" at bounding box center [146, 126] width 209 height 13
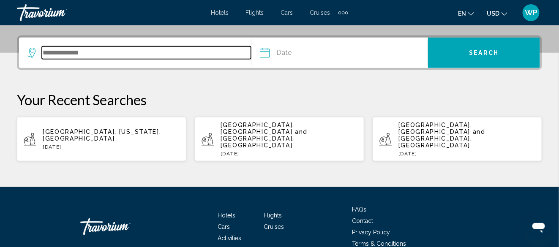
scroll to position [209, 0]
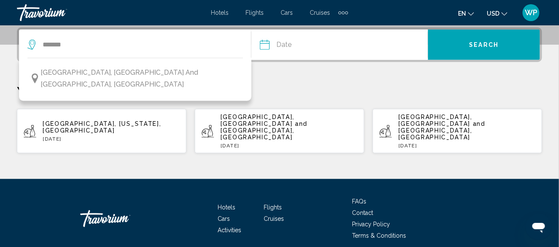
click at [133, 70] on span "Khao Lak, Southern Thailand and Andaman Coast, Thailand" at bounding box center [140, 79] width 198 height 24
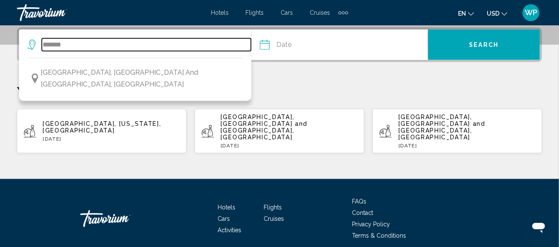
type input "**********"
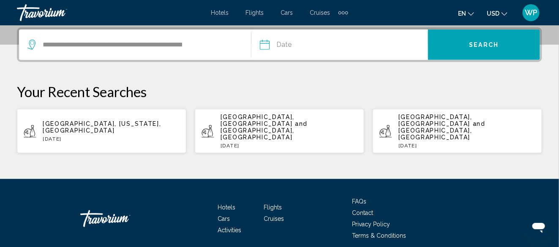
click at [321, 48] on input "Date" at bounding box center [301, 46] width 87 height 33
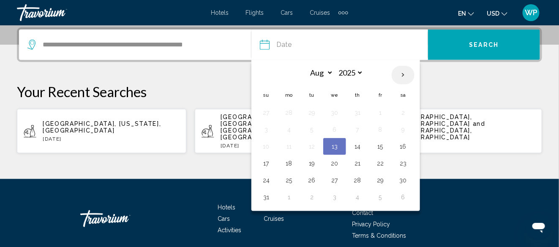
click at [403, 76] on th "Next month" at bounding box center [403, 75] width 23 height 19
select select "*"
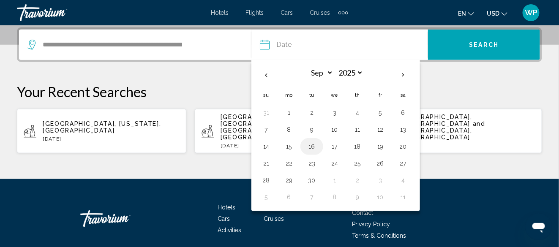
click at [314, 145] on button "16" at bounding box center [312, 147] width 14 height 12
type input "**********"
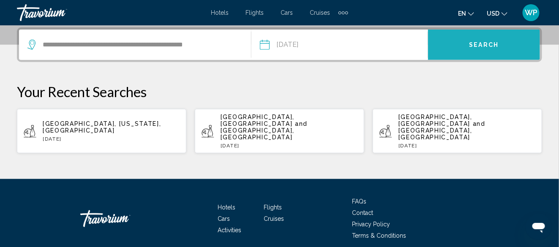
click at [500, 44] on button "Search" at bounding box center [484, 45] width 112 height 30
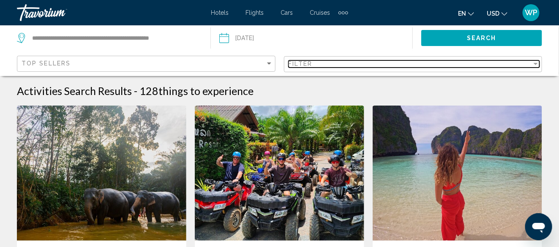
click at [340, 65] on div "Filter" at bounding box center [410, 63] width 244 height 7
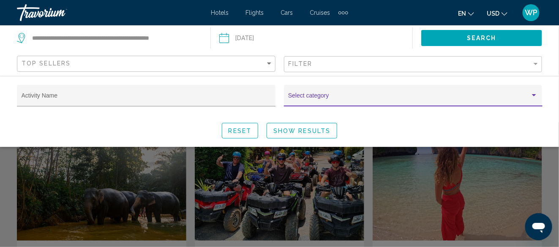
click at [327, 96] on span "Search widget" at bounding box center [409, 98] width 242 height 7
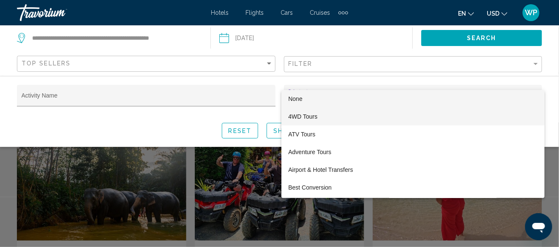
click at [310, 119] on span "4WD Tours" at bounding box center [413, 117] width 250 height 18
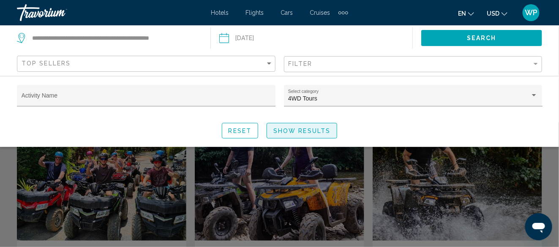
click at [294, 128] on span "Show Results" at bounding box center [301, 131] width 57 height 7
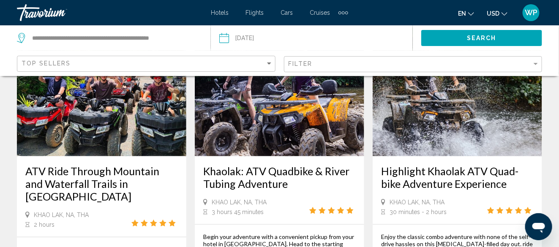
scroll to position [253, 0]
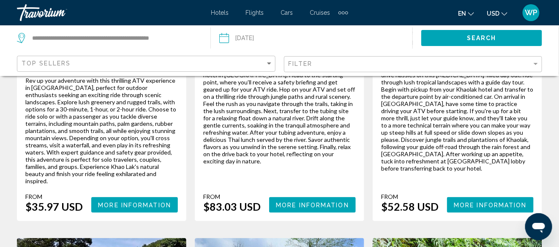
click at [466, 202] on span "More Information" at bounding box center [490, 205] width 73 height 7
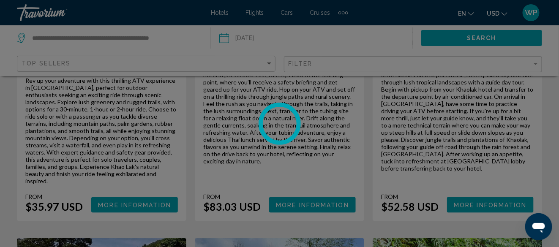
scroll to position [102, 0]
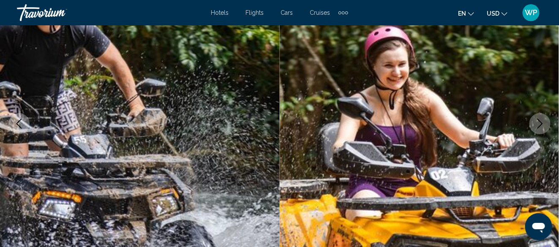
click at [540, 124] on icon "Next image" at bounding box center [540, 124] width 10 height 10
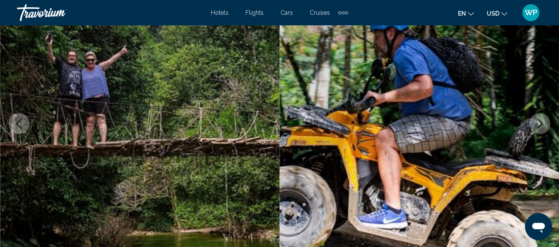
click at [540, 124] on icon "Next image" at bounding box center [540, 124] width 10 height 10
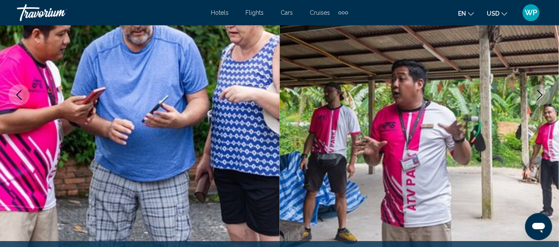
scroll to position [122, 0]
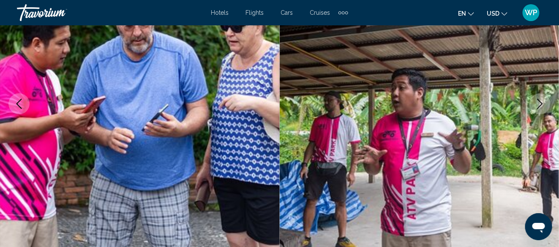
click at [541, 103] on icon "Next image" at bounding box center [539, 104] width 5 height 10
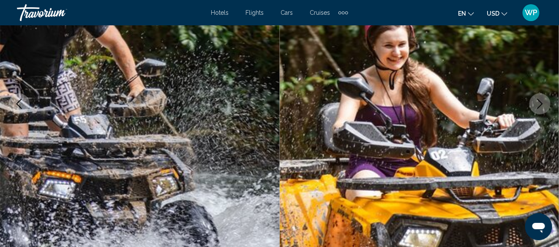
click at [541, 103] on icon "Next image" at bounding box center [539, 104] width 5 height 10
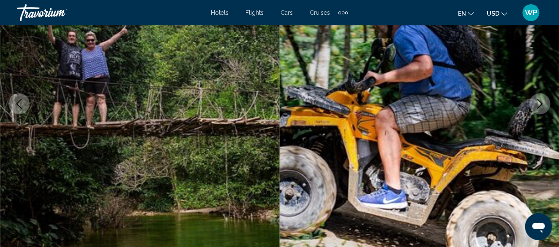
click at [541, 103] on icon "Next image" at bounding box center [540, 104] width 10 height 10
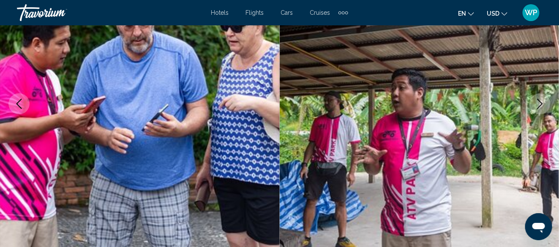
click at [541, 103] on icon "Next image" at bounding box center [540, 104] width 10 height 10
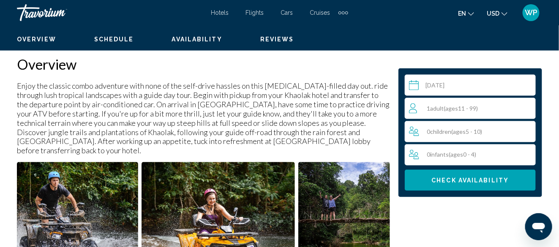
scroll to position [418, 0]
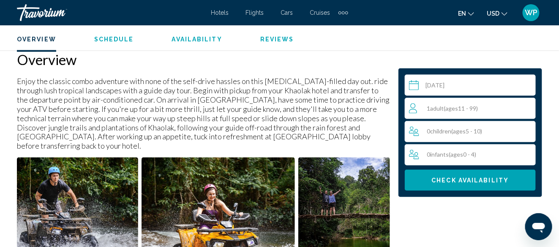
click at [509, 109] on div "1 Adult Adults ( ages 11 - 99)" at bounding box center [472, 108] width 126 height 10
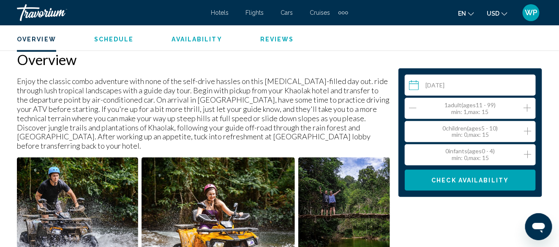
click at [528, 105] on icon "Increment adults" at bounding box center [527, 108] width 8 height 10
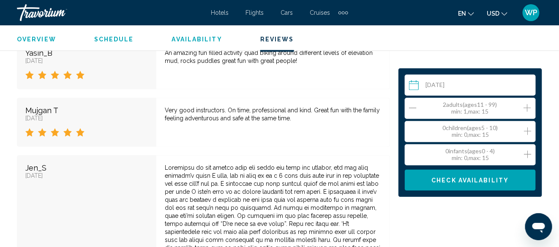
scroll to position [1571, 0]
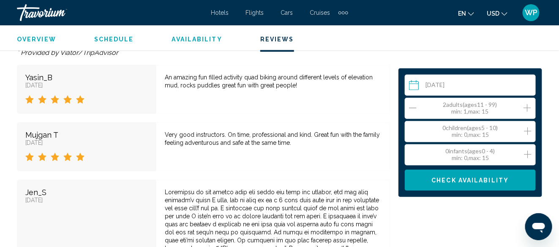
click at [487, 181] on span "Check Availability" at bounding box center [470, 180] width 77 height 7
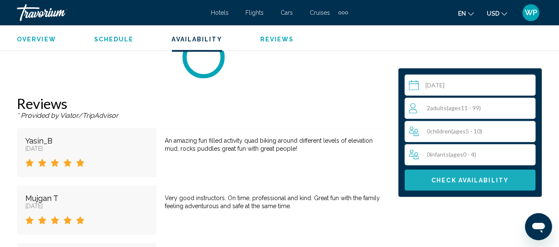
scroll to position [1482, 0]
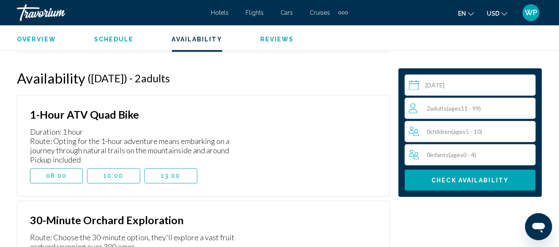
click at [172, 173] on span "13:00" at bounding box center [171, 176] width 20 height 7
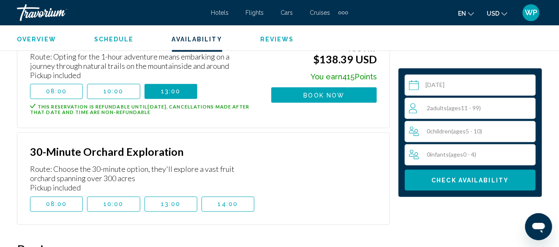
scroll to position [1440, 0]
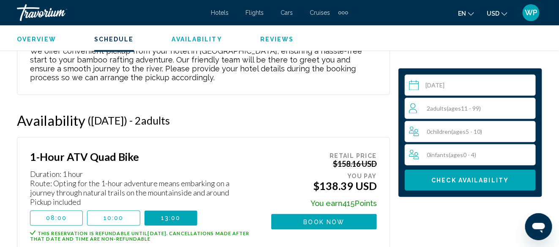
click at [333, 219] on span "Book now" at bounding box center [324, 222] width 41 height 7
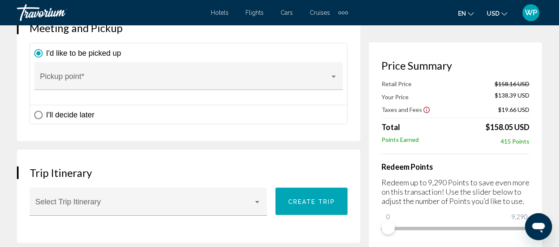
scroll to position [676, 0]
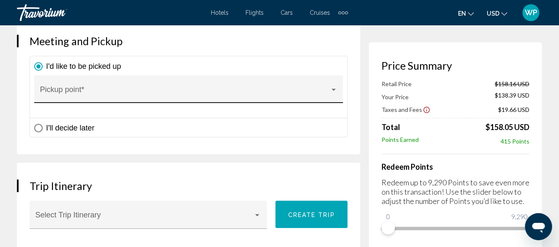
click at [264, 98] on span "Main content" at bounding box center [185, 93] width 290 height 8
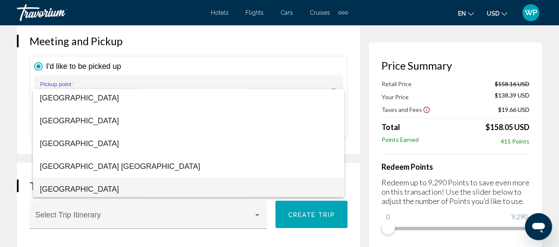
scroll to position [422, 0]
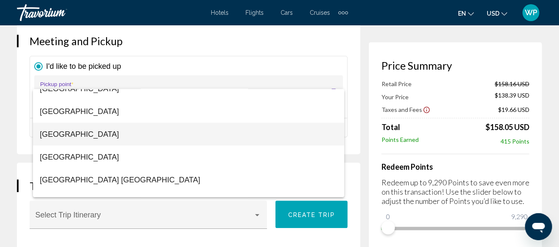
click at [145, 138] on span "[GEOGRAPHIC_DATA]" at bounding box center [189, 134] width 298 height 23
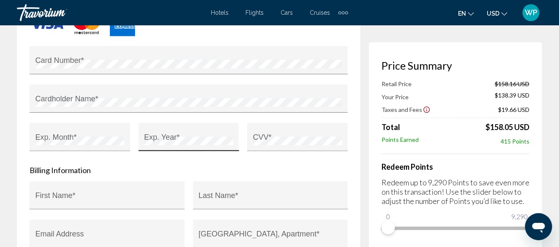
scroll to position [1140, 0]
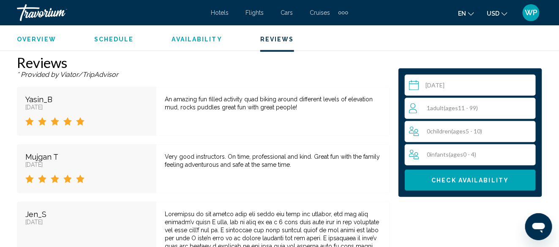
scroll to position [1496, 0]
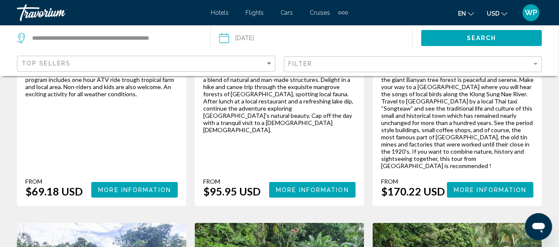
scroll to position [971, 0]
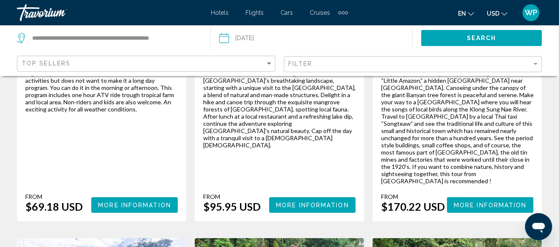
click at [166, 201] on span "More Information" at bounding box center [134, 204] width 73 height 7
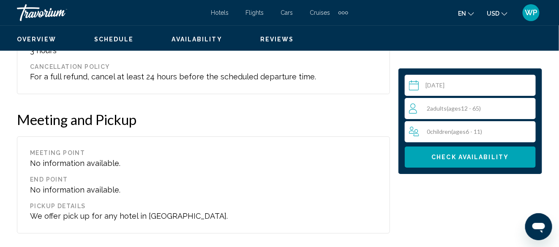
scroll to position [102, 0]
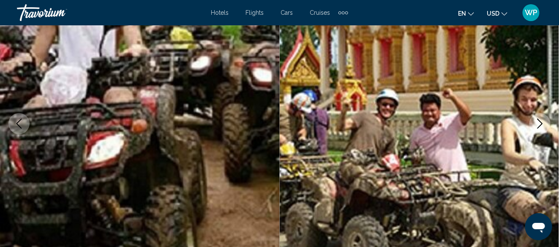
click at [541, 122] on icon "Next image" at bounding box center [539, 124] width 5 height 10
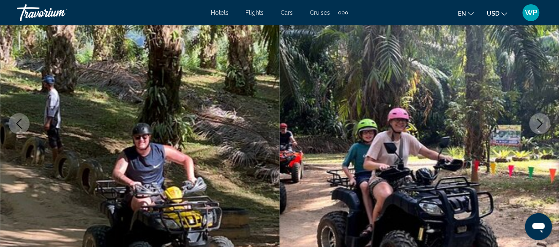
click at [541, 124] on icon "Next image" at bounding box center [539, 124] width 5 height 10
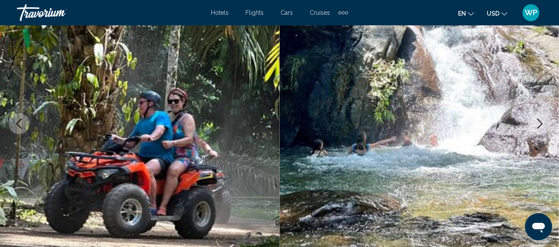
click at [541, 124] on icon "Next image" at bounding box center [539, 124] width 5 height 10
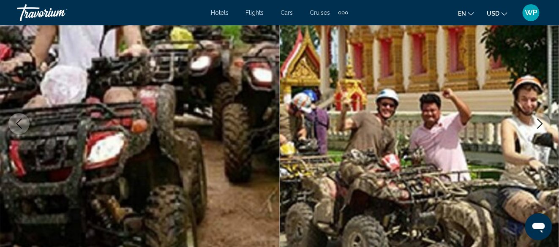
click at [541, 124] on icon "Next image" at bounding box center [539, 124] width 5 height 10
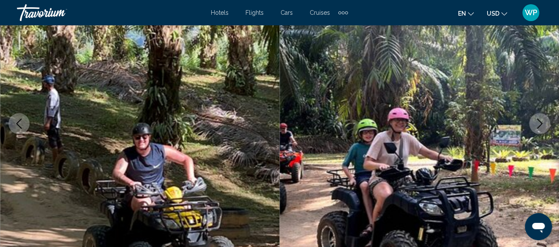
click at [541, 124] on icon "Next image" at bounding box center [539, 124] width 5 height 10
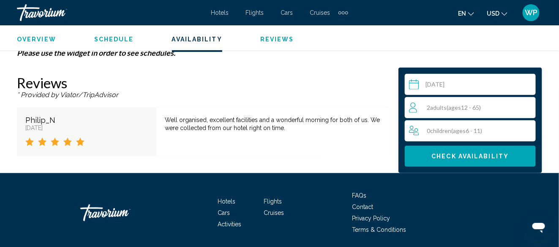
scroll to position [1186, 0]
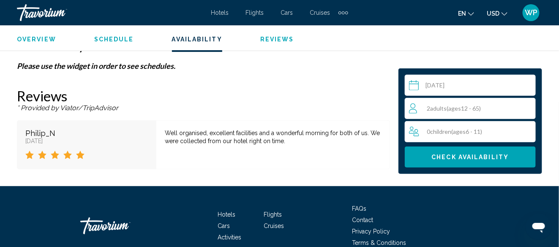
click at [479, 158] on span "Check Availability" at bounding box center [470, 157] width 77 height 7
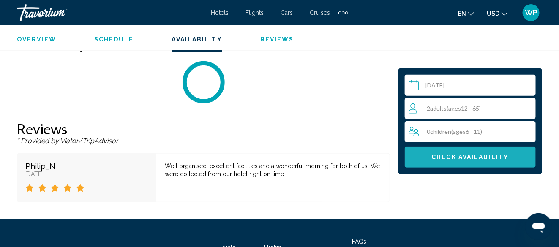
scroll to position [1171, 0]
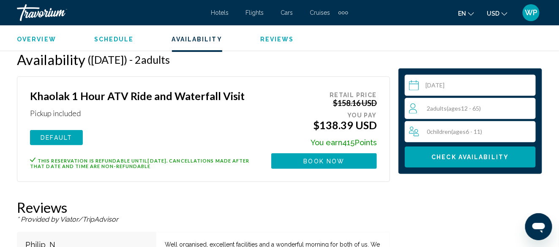
click at [334, 161] on span "Book now" at bounding box center [324, 161] width 41 height 7
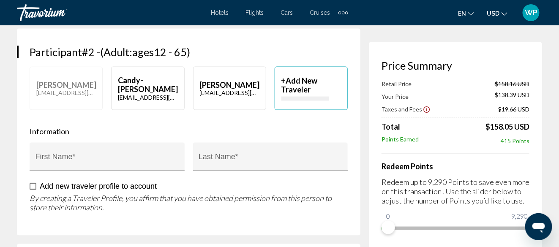
scroll to position [507, 0]
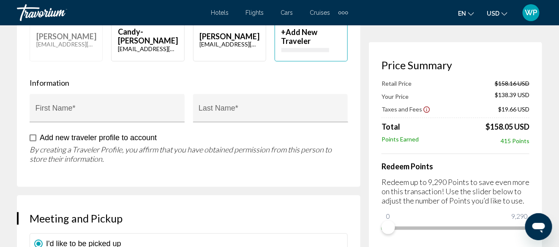
type input "*********"
type input "********"
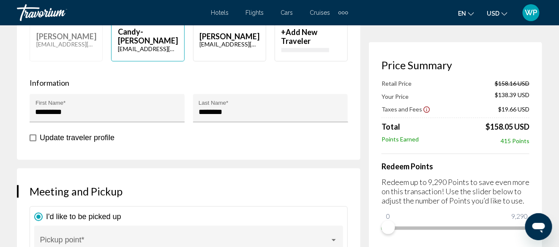
scroll to position [591, 0]
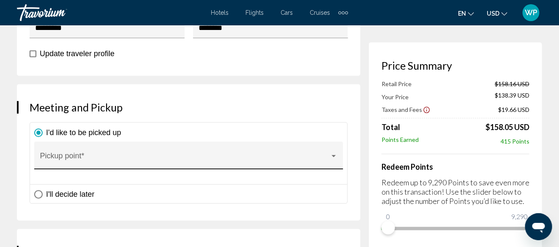
click at [332, 160] on div "Main content" at bounding box center [334, 156] width 8 height 7
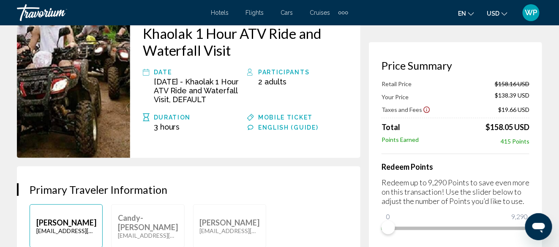
scroll to position [42, 0]
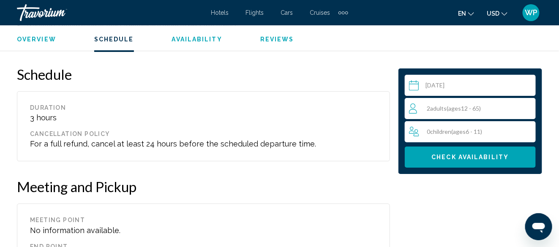
scroll to position [1031, 0]
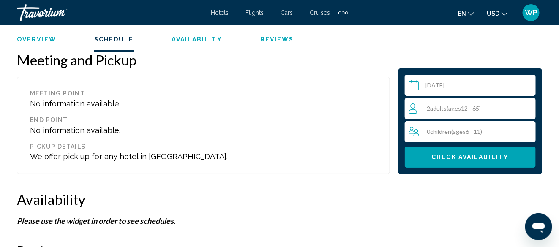
click at [472, 154] on span "Check Availability" at bounding box center [470, 157] width 77 height 7
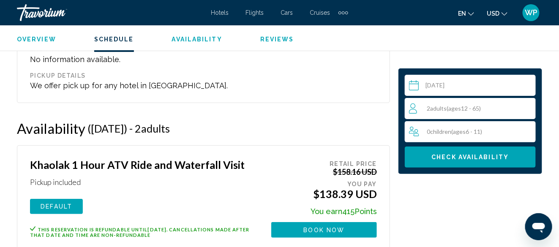
scroll to position [1156, 0]
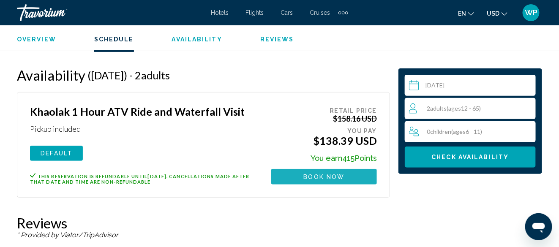
click at [345, 171] on button "Book now" at bounding box center [324, 177] width 106 height 16
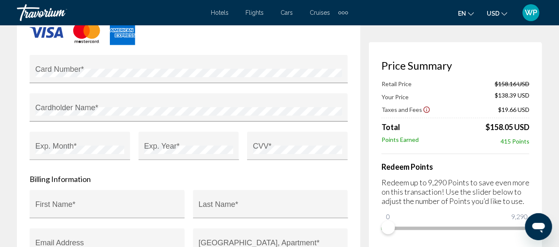
scroll to position [1014, 0]
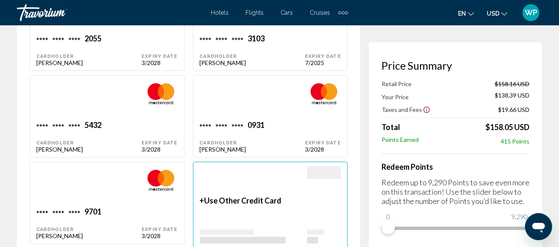
scroll to position [102, 0]
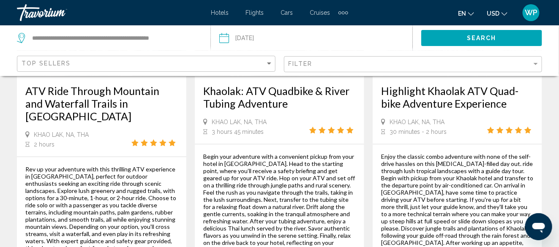
scroll to position [211, 0]
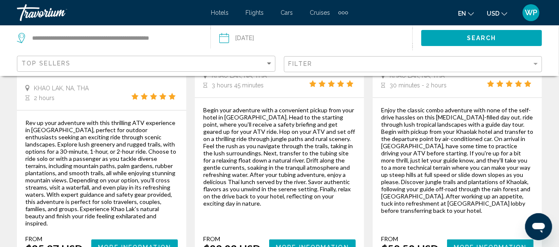
click at [300, 244] on span "More Information" at bounding box center [312, 247] width 73 height 7
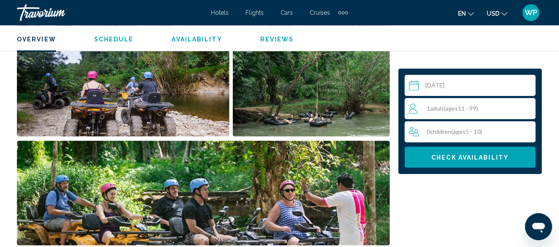
scroll to position [475, 0]
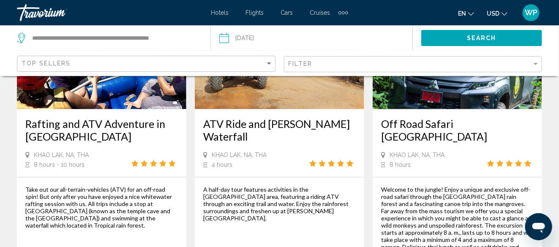
scroll to position [549, 0]
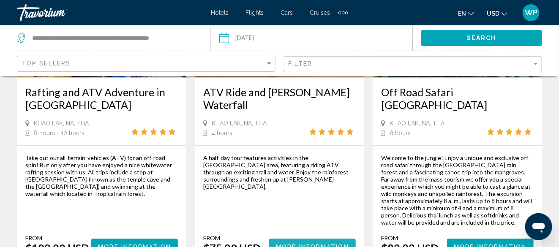
click at [312, 244] on span "More Information" at bounding box center [312, 247] width 73 height 7
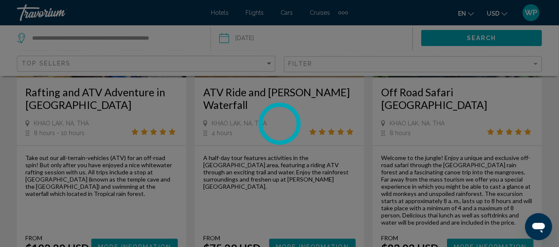
scroll to position [102, 0]
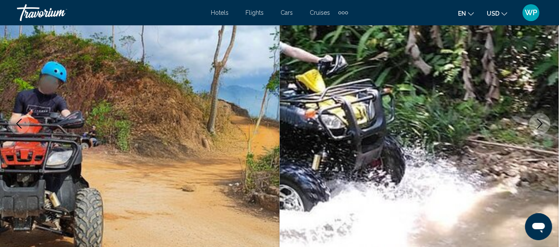
click at [541, 120] on icon "Next image" at bounding box center [540, 124] width 10 height 10
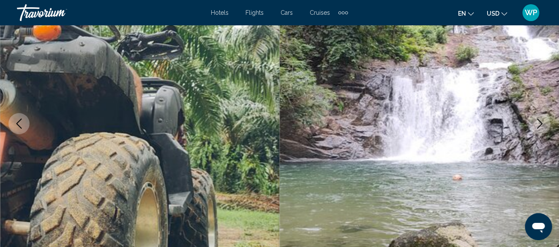
click at [541, 121] on icon "Next image" at bounding box center [540, 124] width 10 height 10
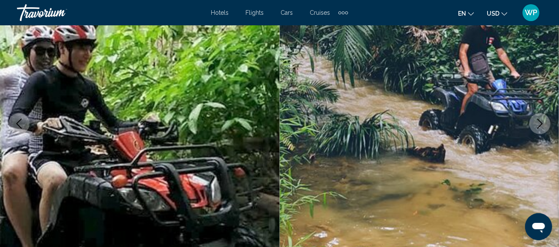
click at [541, 121] on icon "Next image" at bounding box center [539, 124] width 5 height 10
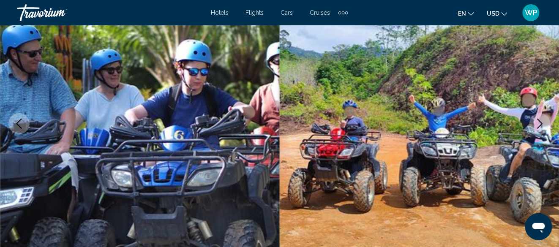
click at [538, 123] on icon "Next image" at bounding box center [540, 124] width 10 height 10
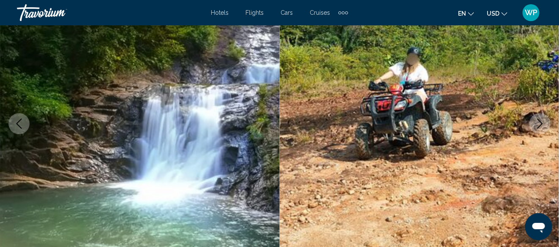
click at [538, 123] on icon "Next image" at bounding box center [540, 124] width 10 height 10
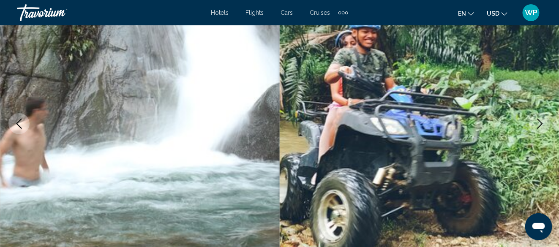
click at [538, 123] on icon "Next image" at bounding box center [540, 124] width 10 height 10
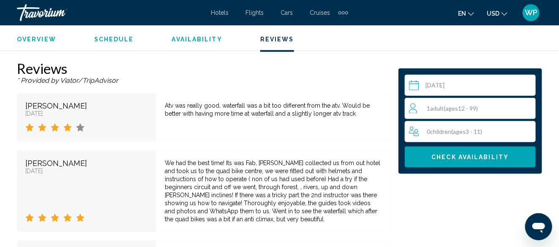
scroll to position [1454, 0]
